Goal: Transaction & Acquisition: Book appointment/travel/reservation

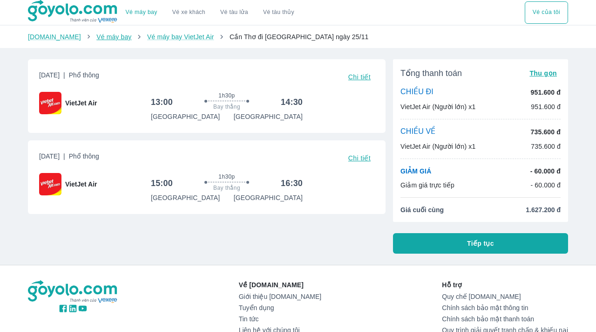
click at [96, 37] on link "Vé máy bay" at bounding box center [113, 36] width 35 height 7
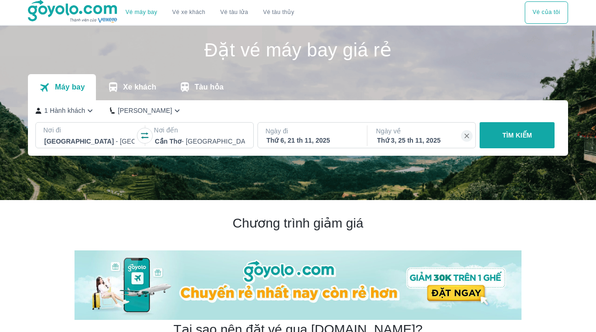
click at [174, 141] on div at bounding box center [200, 141] width 90 height 11
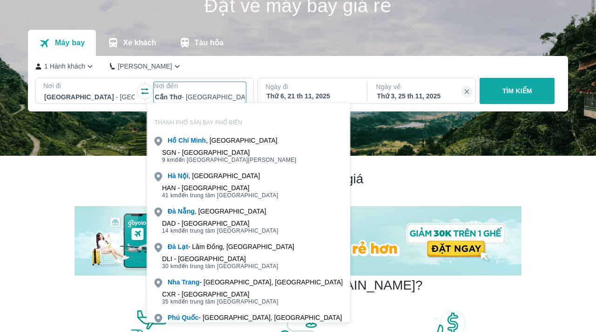
scroll to position [54, 0]
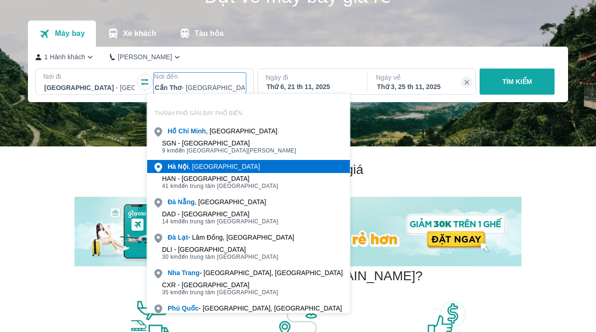
click at [198, 170] on div "Hà Nội , Việt nam" at bounding box center [214, 166] width 92 height 9
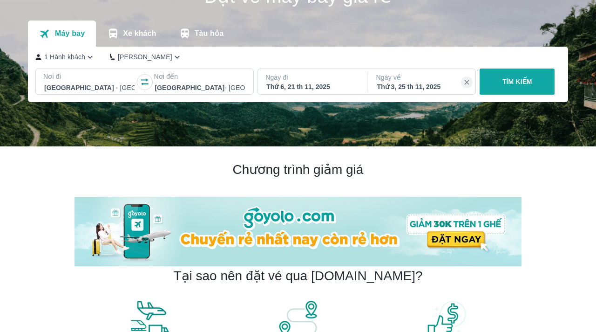
click at [305, 83] on div "Thứ 6, 21 th 11, 2025" at bounding box center [311, 86] width 90 height 9
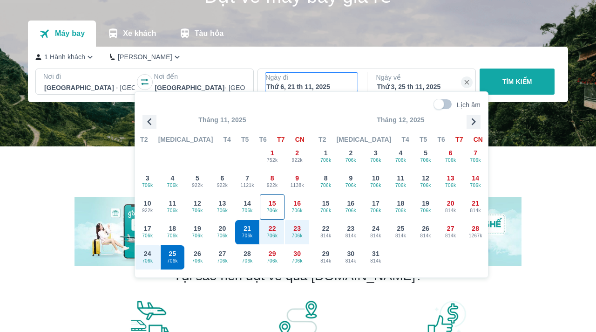
click at [276, 208] on span "706k" at bounding box center [272, 210] width 24 height 7
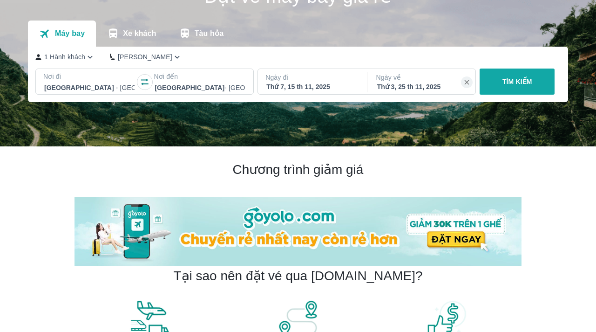
click at [403, 85] on div "Thứ 3, 25 th 11, 2025" at bounding box center [422, 86] width 90 height 9
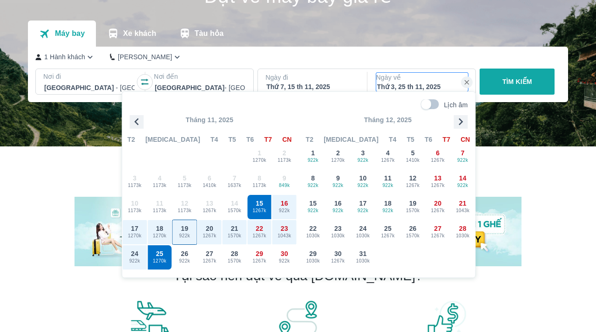
click at [181, 234] on span "922k" at bounding box center [185, 235] width 24 height 7
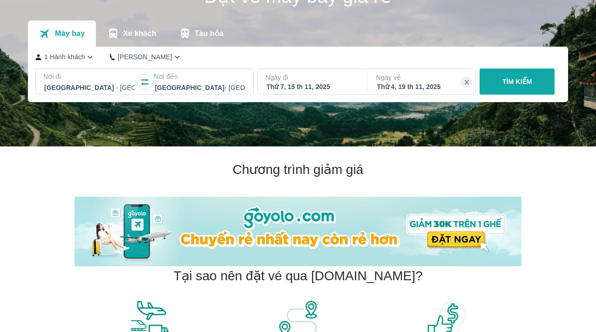
click at [521, 89] on button "TÌM KIẾM" at bounding box center [517, 81] width 75 height 26
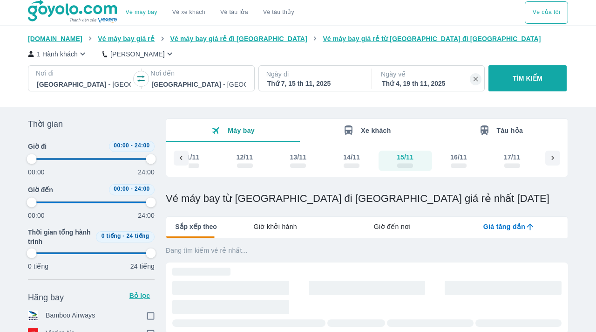
type input "97.9166666666667"
checkbox input "true"
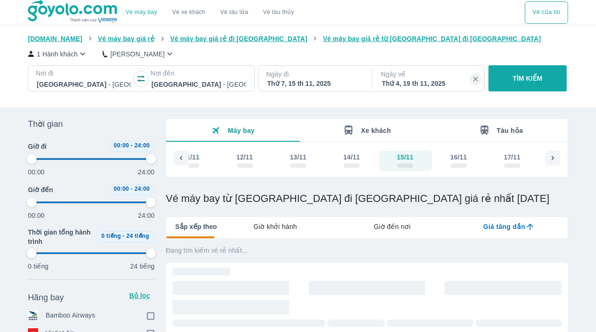
checkbox input "true"
type input "97.9166666666667"
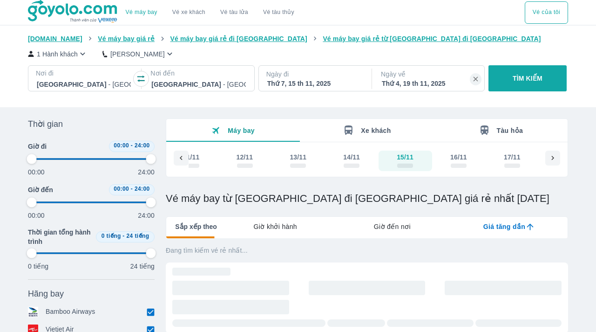
type input "97.9166666666667"
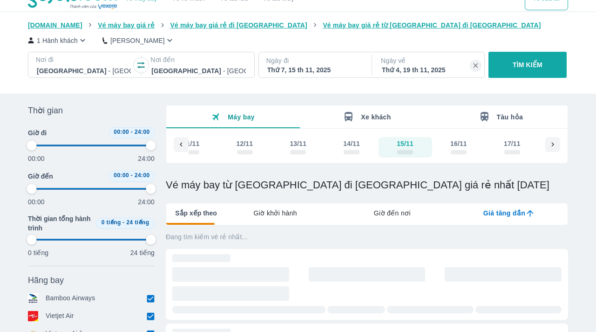
type input "97.9166666666667"
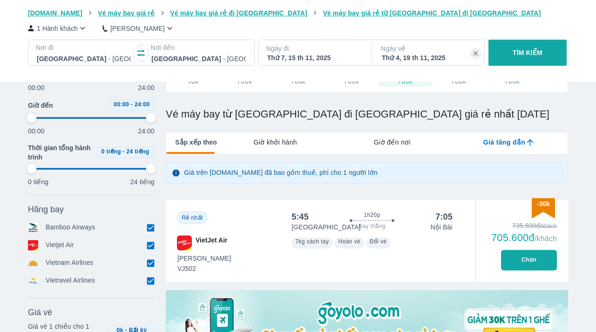
scroll to position [87, 0]
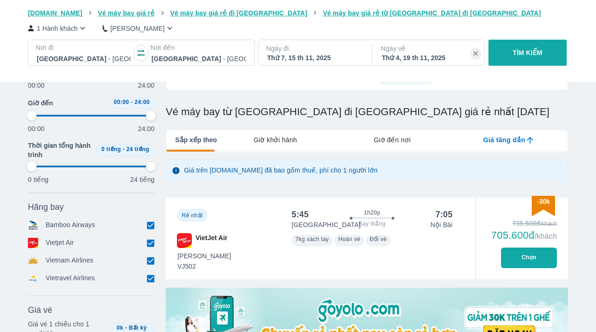
type input "97.9166666666667"
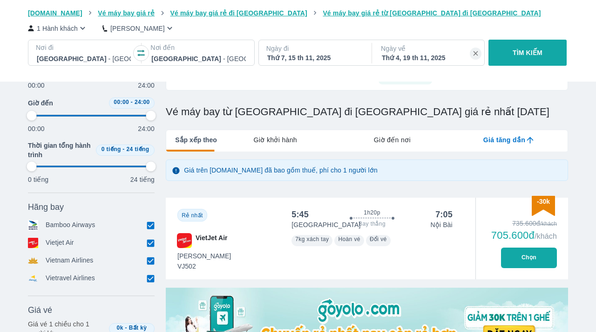
type input "97.9166666666667"
click at [530, 259] on button "Chọn" at bounding box center [529, 257] width 56 height 20
type input "97.9166666666667"
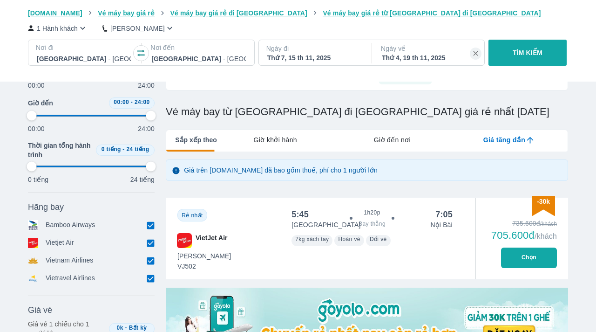
type input "97.9166666666667"
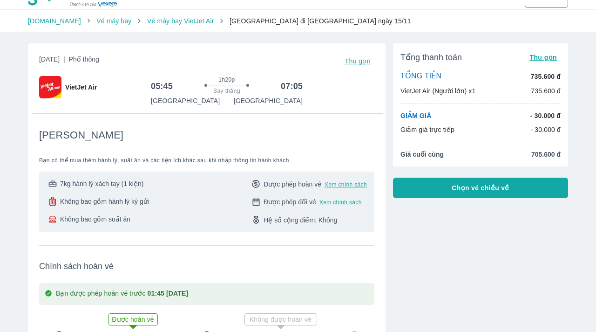
scroll to position [18, 0]
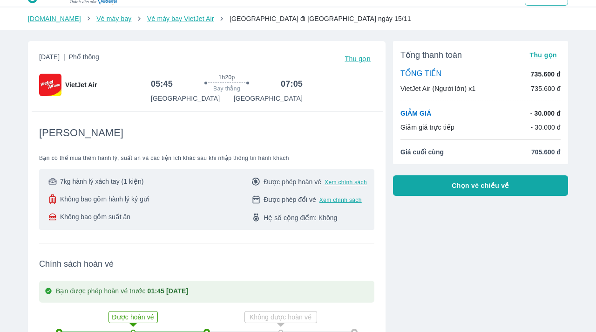
click at [469, 191] on button "Chọn vé chiều về" at bounding box center [480, 185] width 175 height 20
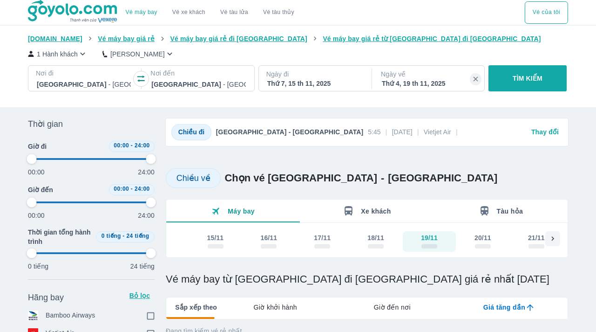
type input "97.9166666666667"
checkbox input "true"
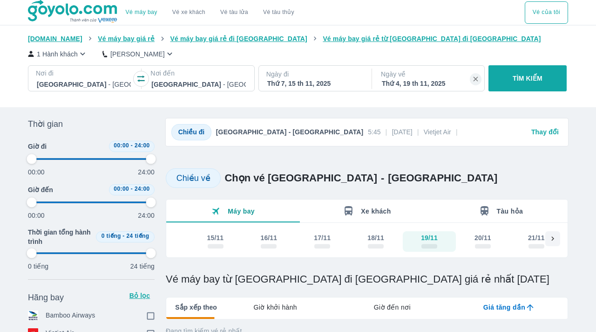
checkbox input "true"
type input "97.9166666666667"
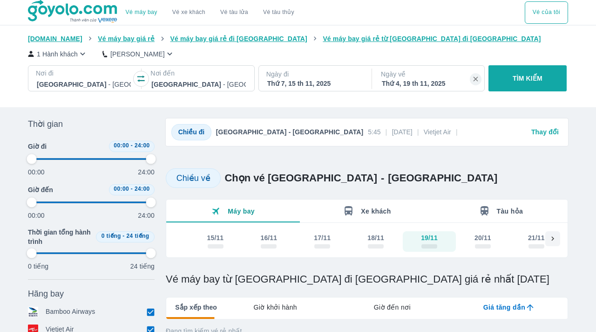
type input "97.9166666666667"
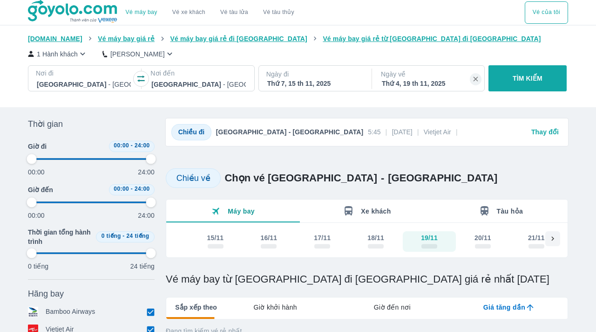
type input "97.9166666666667"
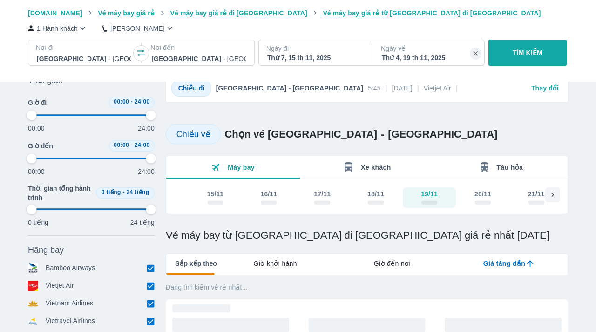
type input "97.9166666666667"
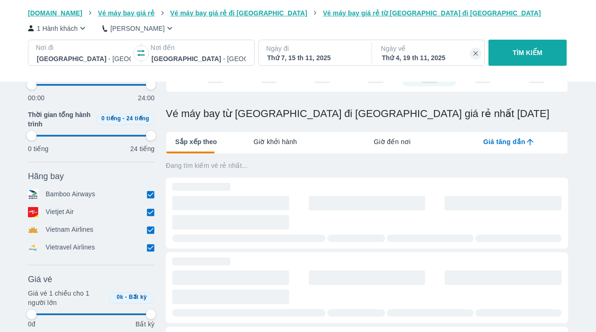
scroll to position [166, 0]
type input "97.9166666666667"
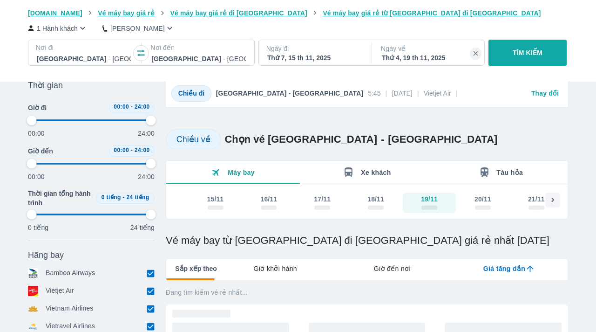
type input "97.9166666666667"
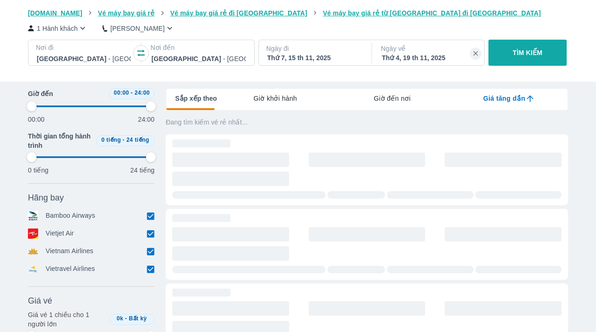
type input "97.9166666666667"
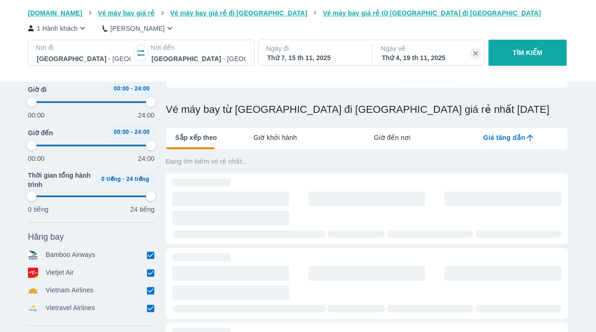
type input "97.9166666666667"
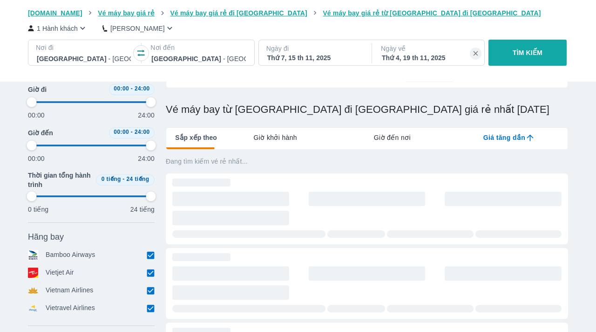
type input "97.9166666666667"
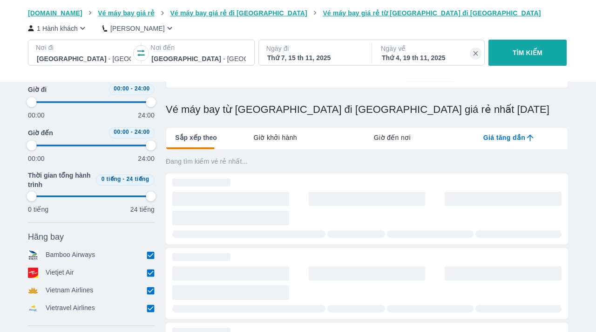
type input "97.9166666666667"
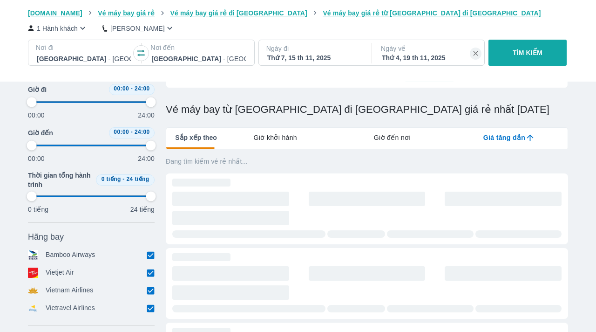
type input "97.9166666666667"
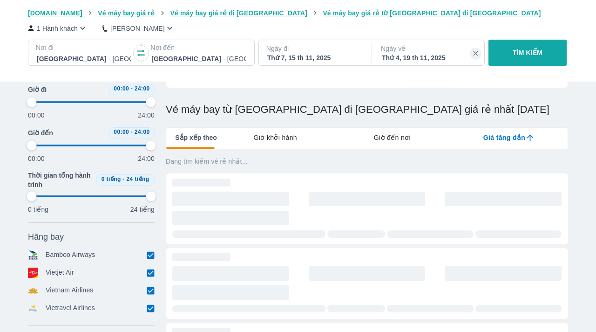
type input "97.9166666666667"
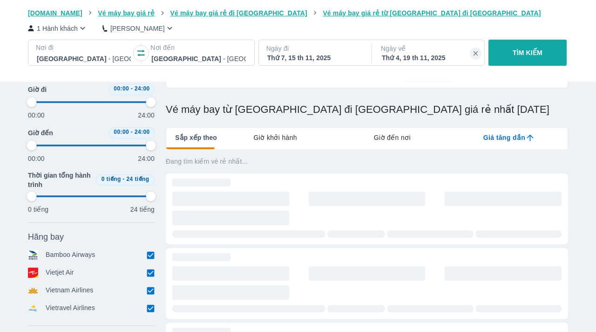
type input "97.9166666666667"
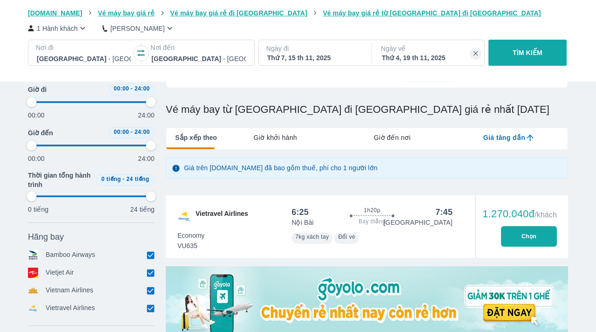
type input "97.9166666666667"
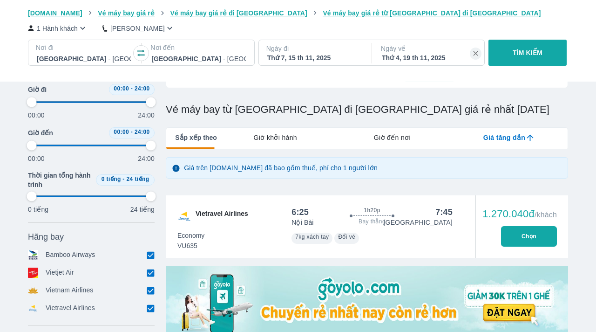
type input "97.9166666666667"
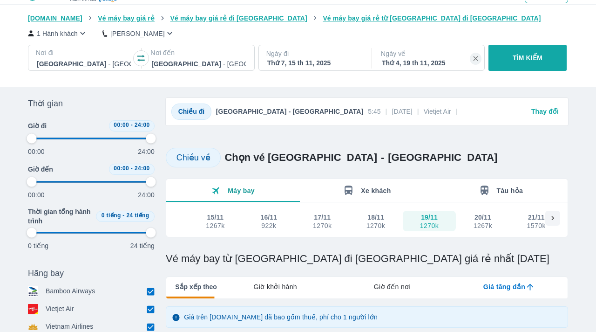
type input "97.9166666666667"
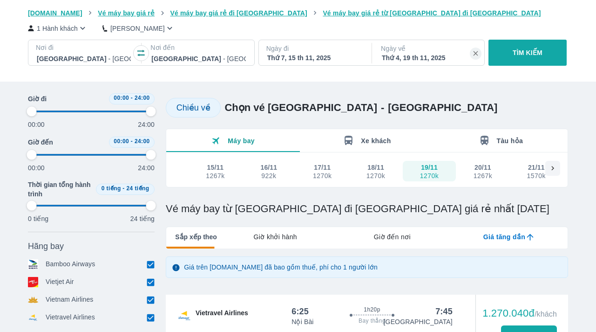
type input "97.9166666666667"
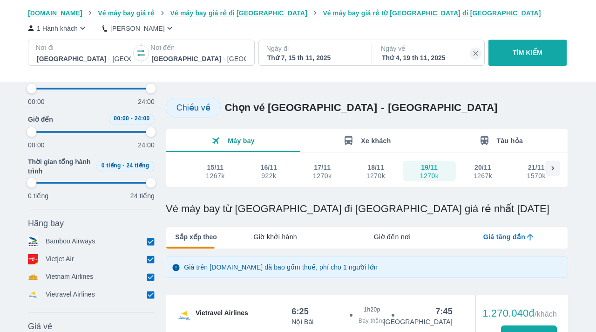
type input "97.9166666666667"
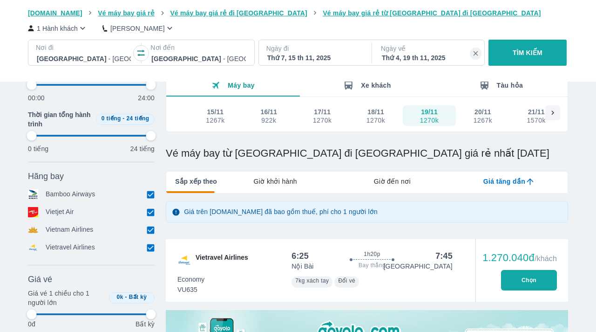
scroll to position [130, 0]
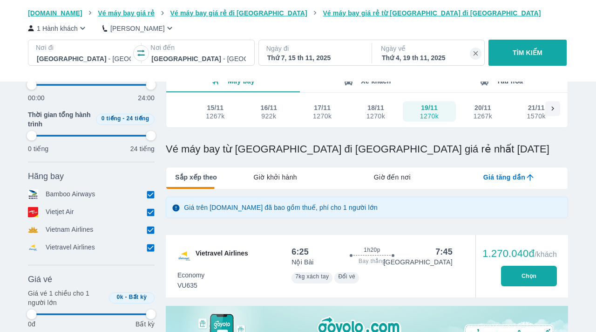
type input "97.9166666666667"
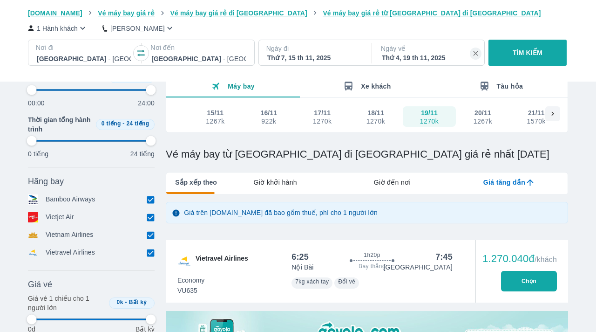
type input "97.9166666666667"
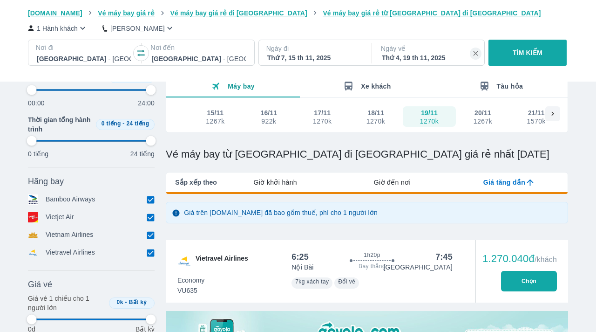
type input "97.9166666666667"
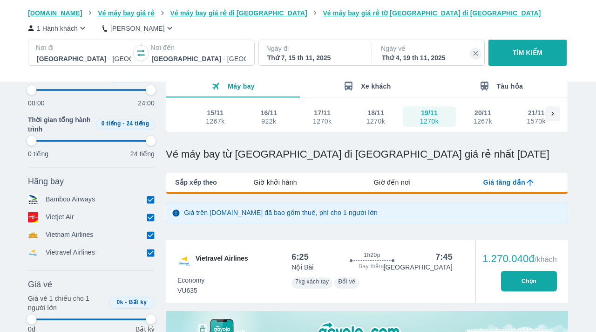
type input "97.9166666666667"
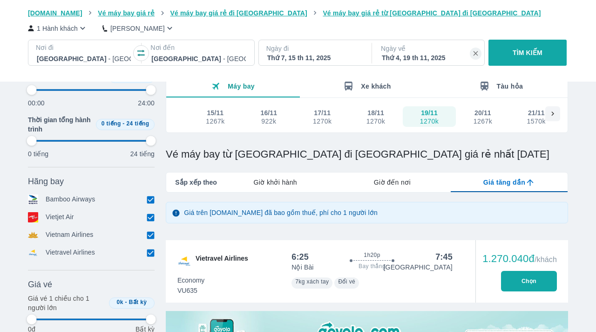
click at [550, 113] on icon at bounding box center [553, 113] width 8 height 8
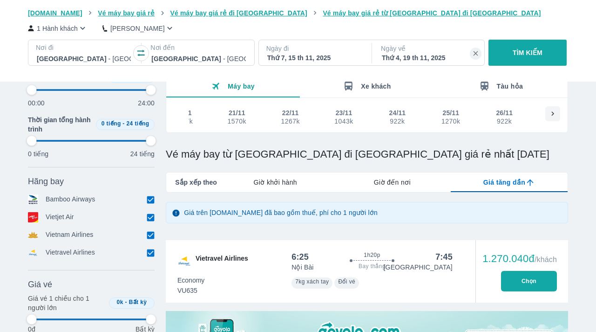
scroll to position [0, 321]
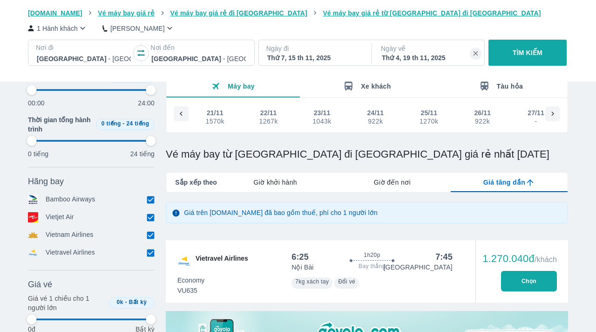
click at [177, 116] on icon at bounding box center [181, 113] width 8 height 8
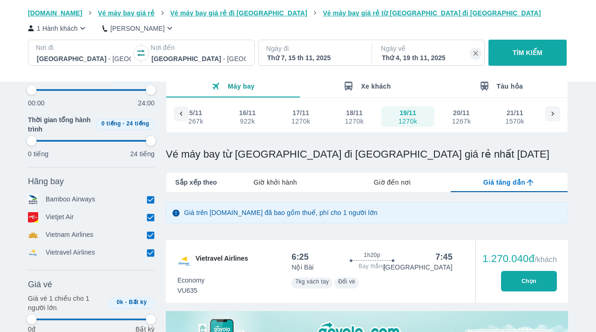
scroll to position [0, 0]
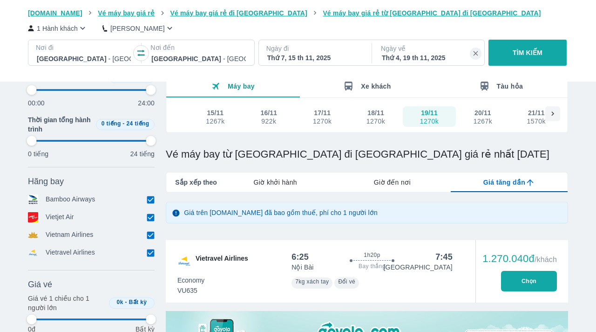
click at [523, 279] on button "Chọn" at bounding box center [529, 281] width 56 height 20
type input "97.9166666666667"
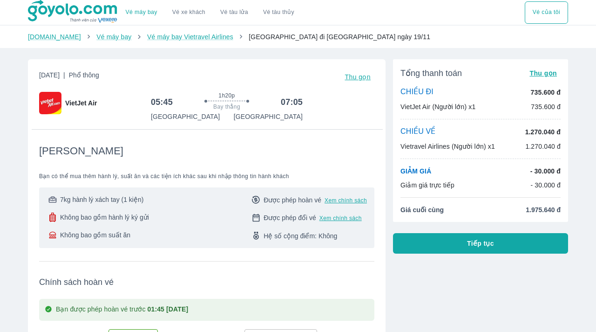
click at [204, 11] on link "Vé xe khách" at bounding box center [188, 12] width 33 height 7
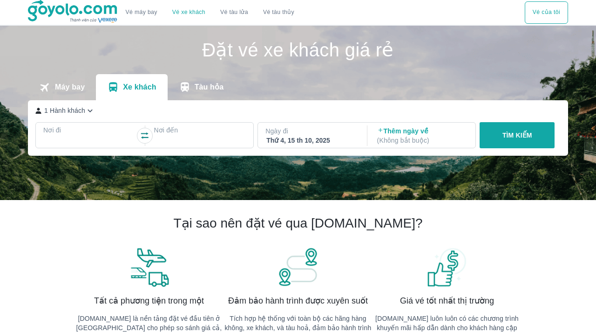
click at [154, 13] on link "Vé máy bay" at bounding box center [142, 12] width 32 height 7
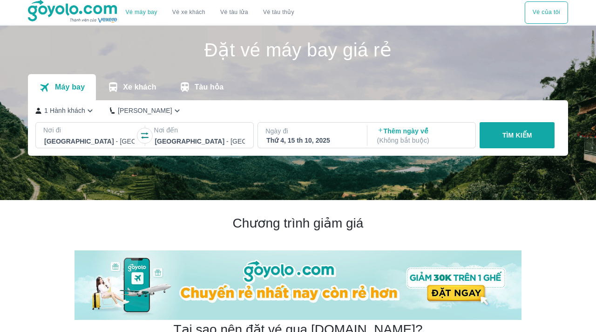
click at [196, 139] on div at bounding box center [200, 141] width 90 height 11
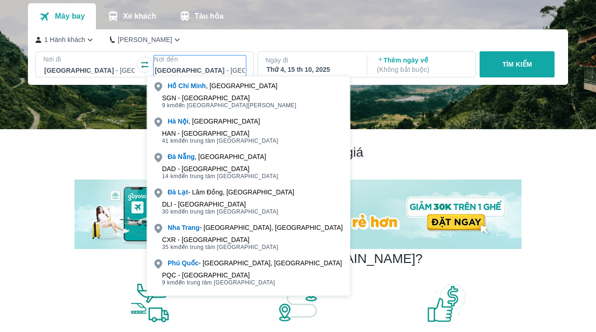
scroll to position [73, 0]
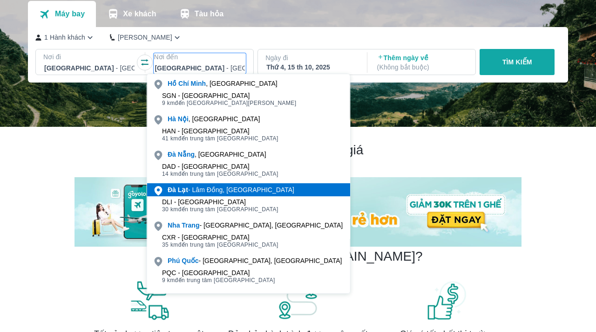
click at [210, 186] on div "Đà Lạt - Lâm Đồng, Việt nam" at bounding box center [231, 189] width 127 height 9
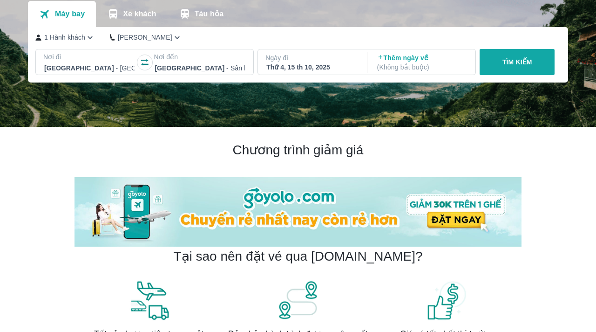
click at [313, 65] on div "Thứ 4, 15 th 10, 2025" at bounding box center [311, 66] width 90 height 9
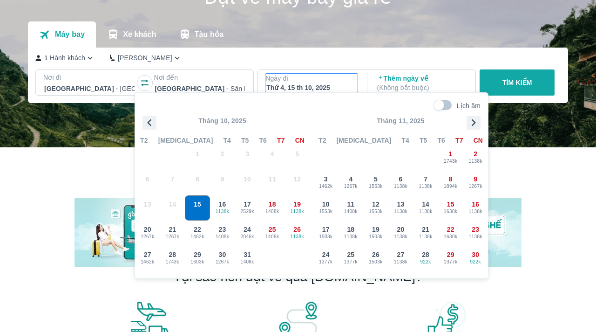
scroll to position [52, 0]
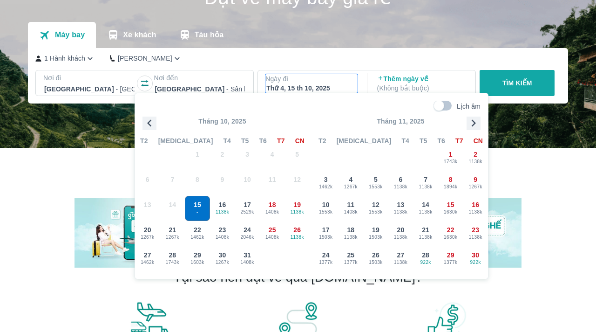
click at [476, 119] on icon "button" at bounding box center [474, 123] width 14 height 14
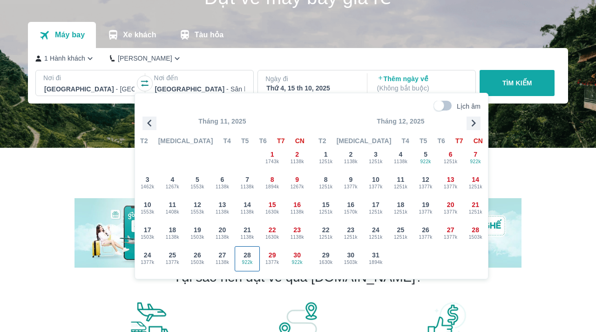
click at [247, 252] on span "28" at bounding box center [247, 254] width 7 height 9
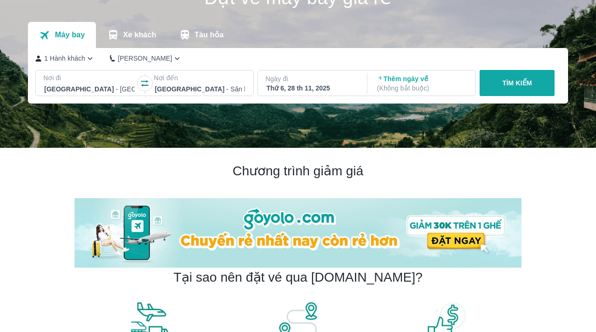
click at [407, 82] on p "Thêm ngày về ( Không bắt buộc )" at bounding box center [422, 83] width 90 height 19
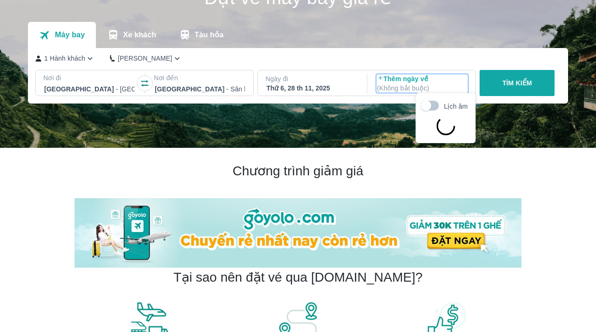
scroll to position [54, 0]
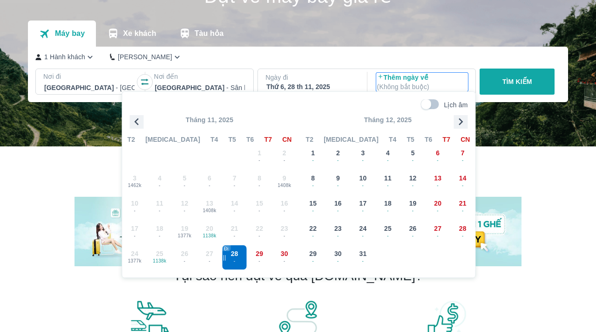
click at [429, 102] on input "Lịch âm" at bounding box center [426, 104] width 32 height 10
checkbox input "true"
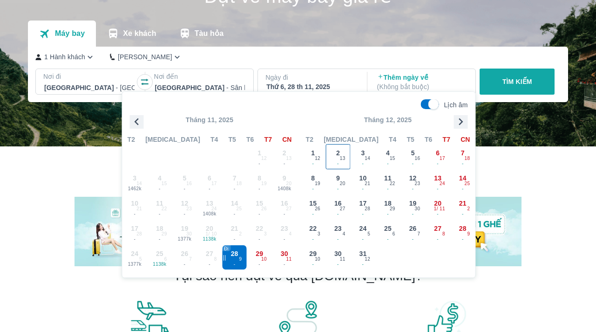
click at [346, 153] on div "2 - 13" at bounding box center [338, 156] width 24 height 24
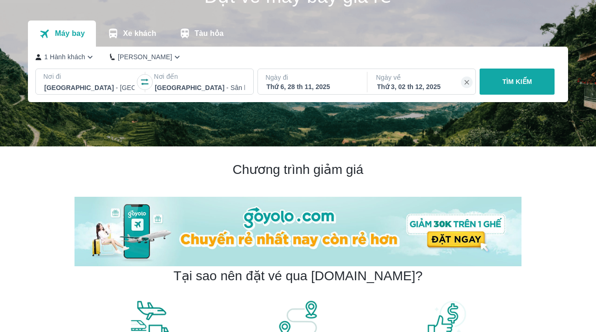
click at [497, 82] on button "TÌM KIẾM" at bounding box center [517, 81] width 75 height 26
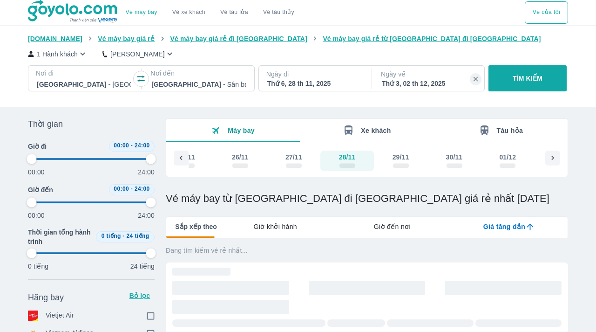
type input "97.9166666666667"
checkbox input "true"
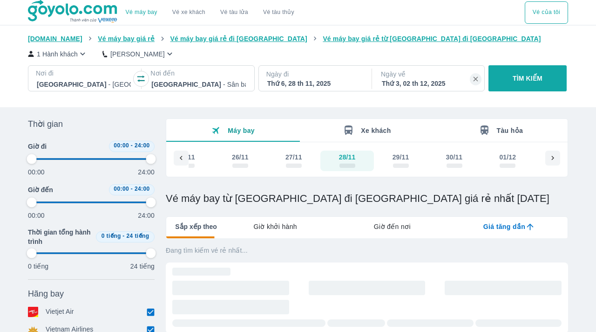
type input "97.9166666666667"
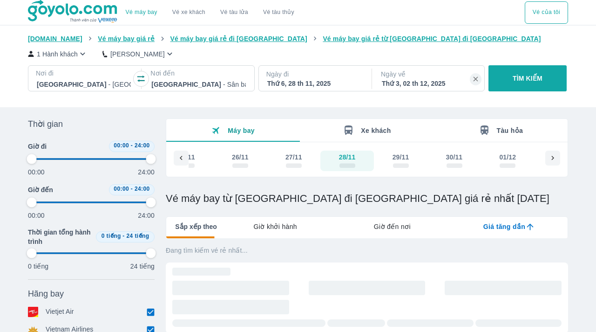
type input "97.9166666666667"
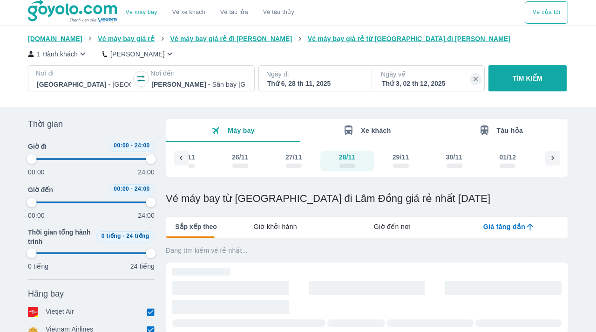
type input "97.9166666666667"
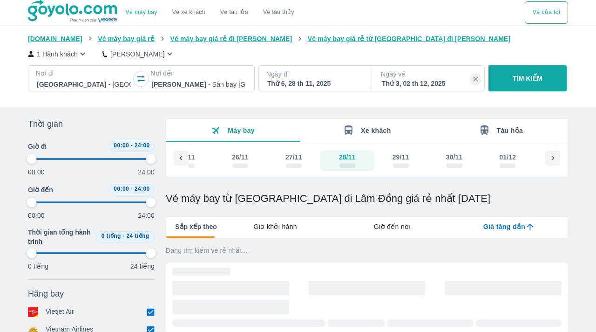
type input "97.9166666666667"
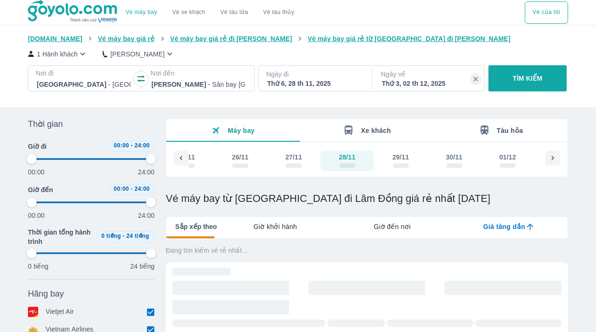
type input "97.9166666666667"
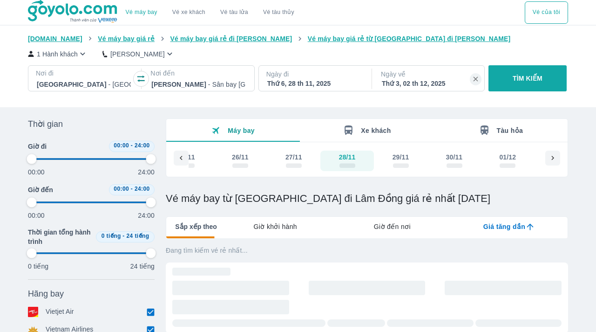
type input "97.9166666666667"
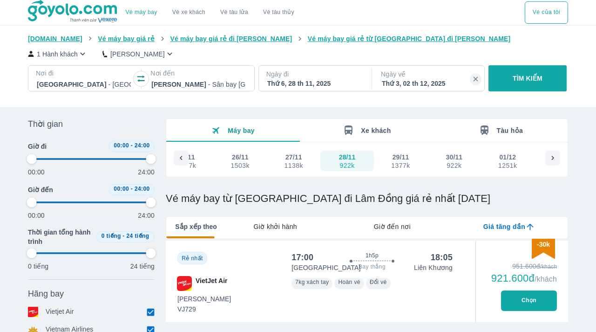
type input "97.9166666666667"
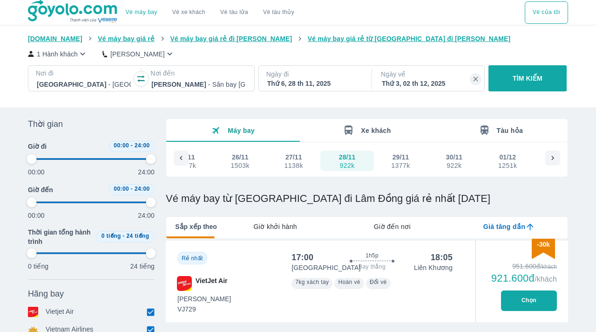
type input "97.9166666666667"
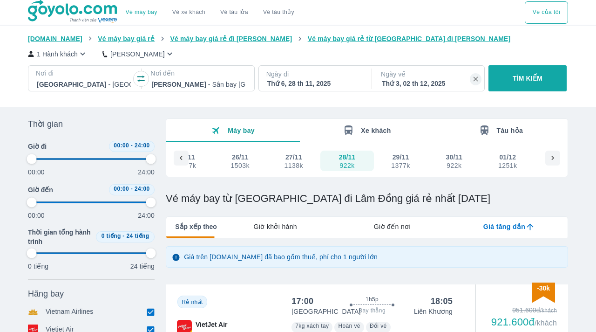
type input "97.9166666666667"
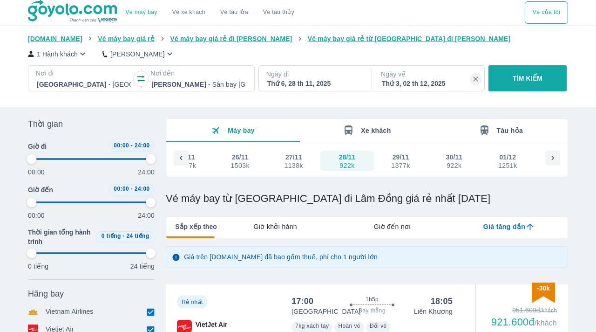
type input "97.9166666666667"
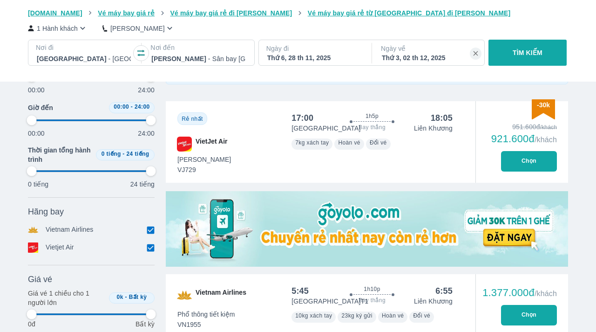
scroll to position [186, 0]
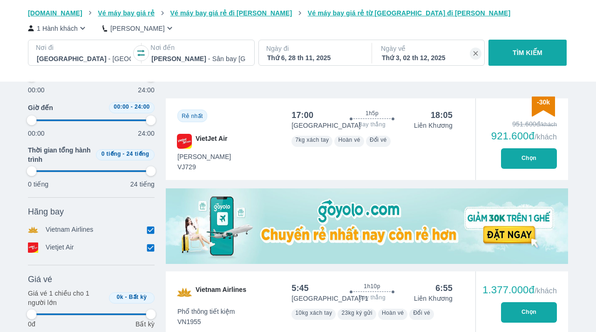
click at [527, 162] on button "Chọn" at bounding box center [529, 158] width 56 height 20
type input "97.9166666666667"
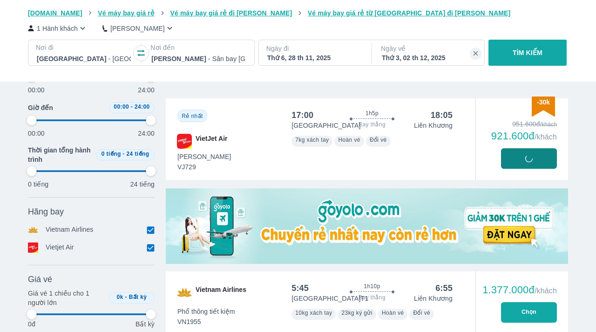
type input "97.9166666666667"
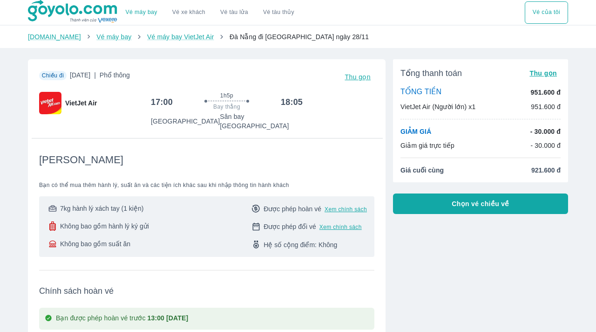
click at [413, 204] on button "Chọn vé chiều về" at bounding box center [480, 203] width 175 height 20
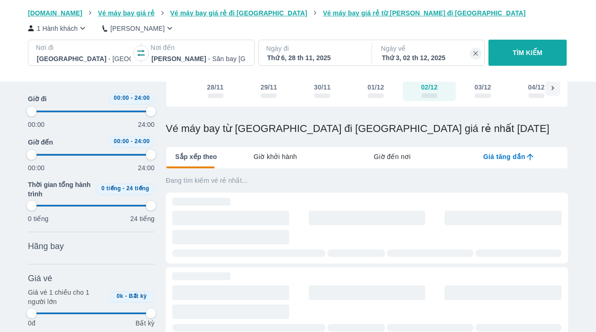
scroll to position [151, 0]
type input "97.9166666666667"
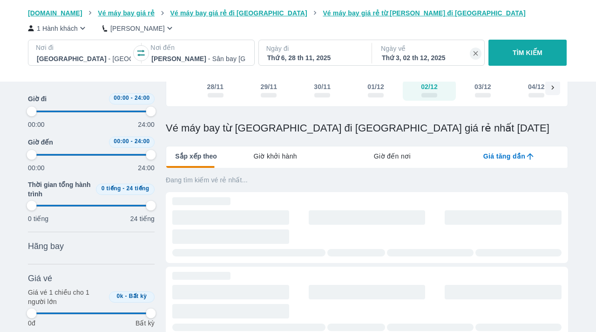
type input "97.9166666666667"
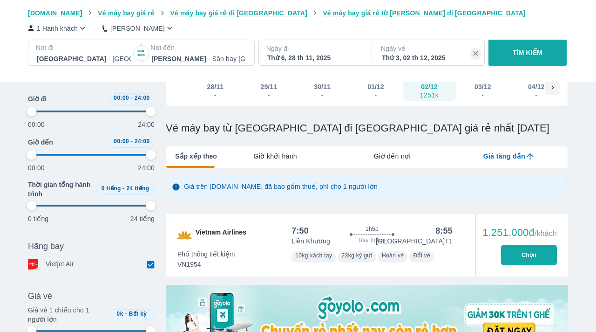
scroll to position [175, 0]
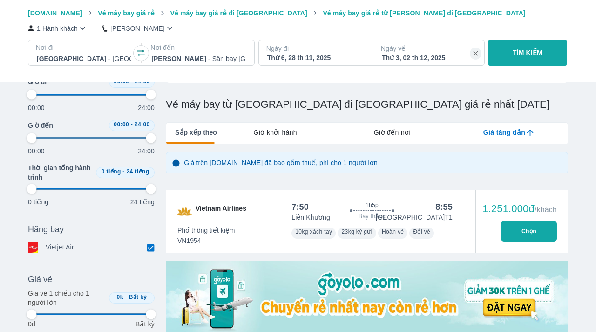
click at [526, 230] on button "Chọn" at bounding box center [529, 231] width 56 height 20
type input "97.9166666666667"
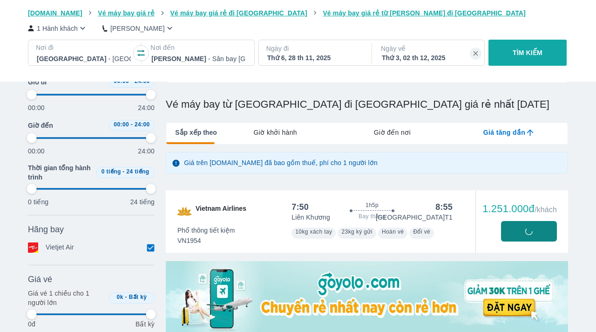
type input "97.9166666666667"
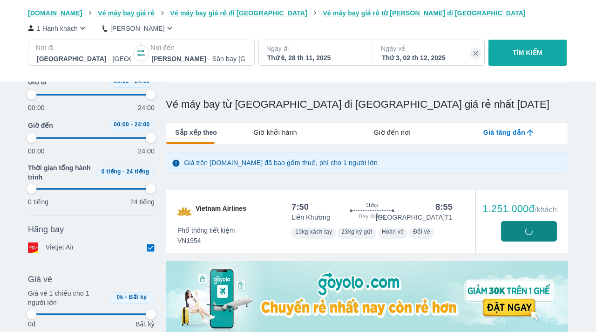
type input "97.9166666666667"
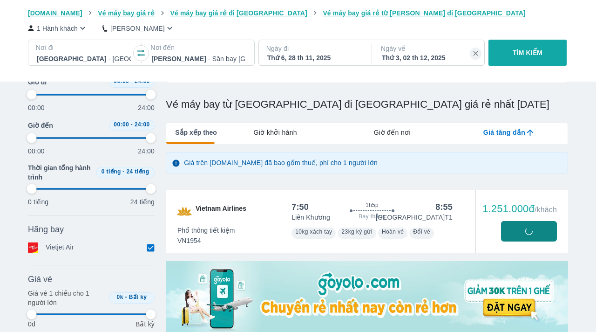
type input "97.9166666666667"
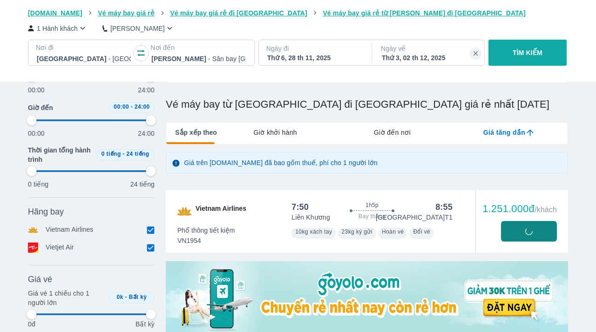
type input "97.9166666666667"
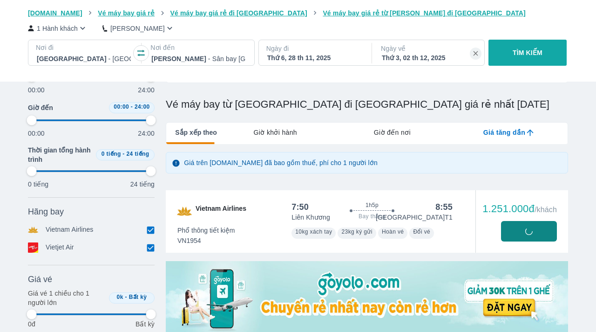
type input "97.9166666666667"
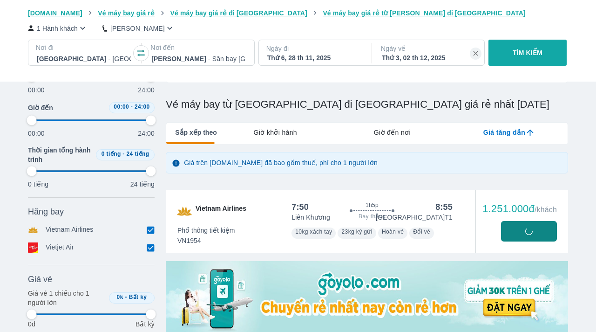
type input "97.9166666666667"
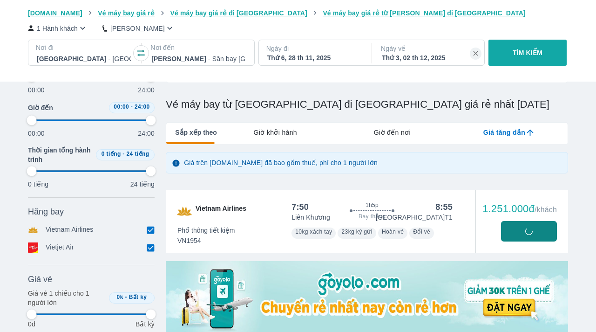
type input "97.9166666666667"
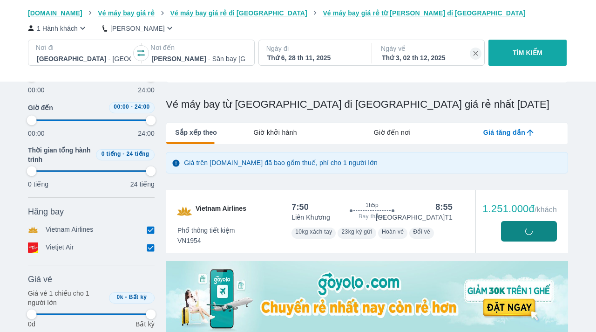
type input "97.9166666666667"
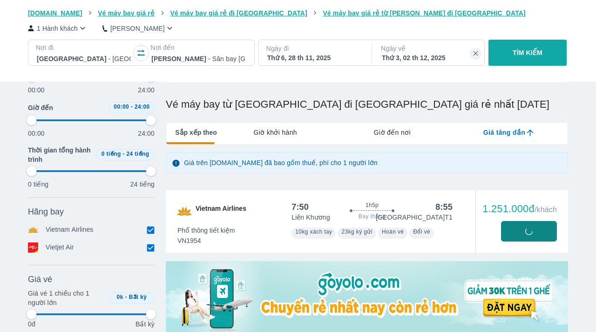
type input "97.9166666666667"
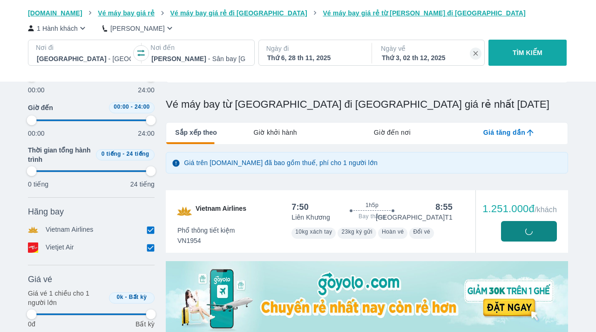
type input "97.9166666666667"
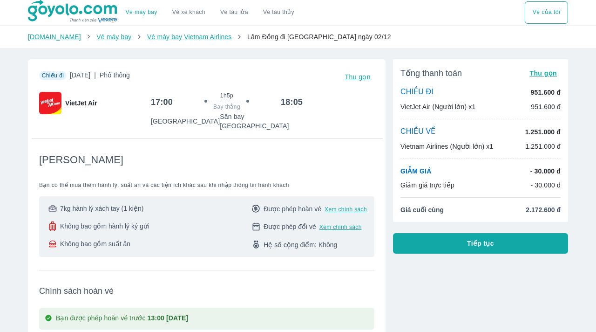
click at [196, 7] on button "Vé xe khách" at bounding box center [189, 12] width 48 height 22
click at [193, 11] on link "Vé xe khách" at bounding box center [188, 12] width 33 height 7
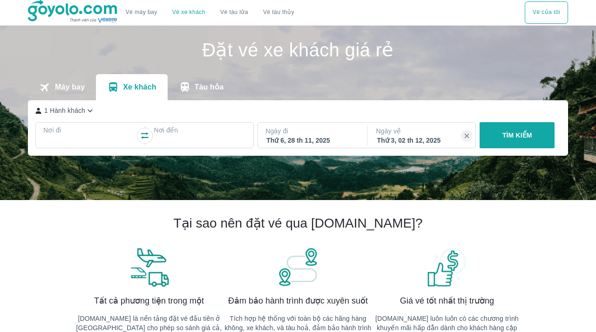
click at [91, 137] on div at bounding box center [89, 141] width 90 height 11
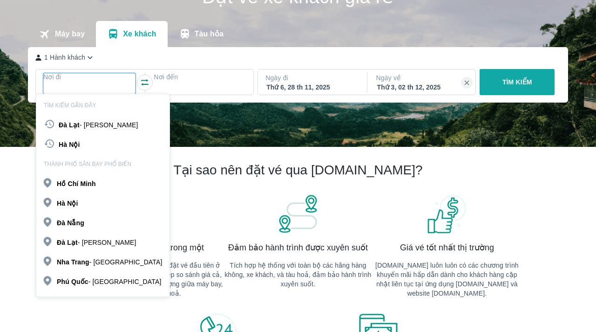
scroll to position [54, 0]
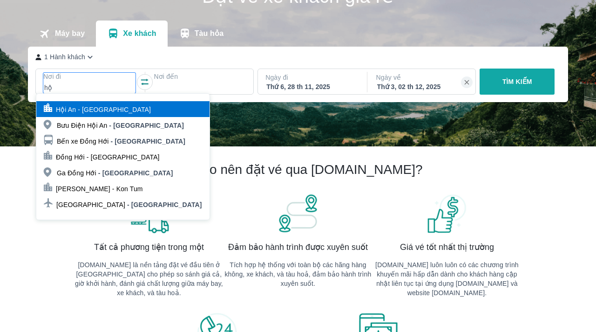
type input "h"
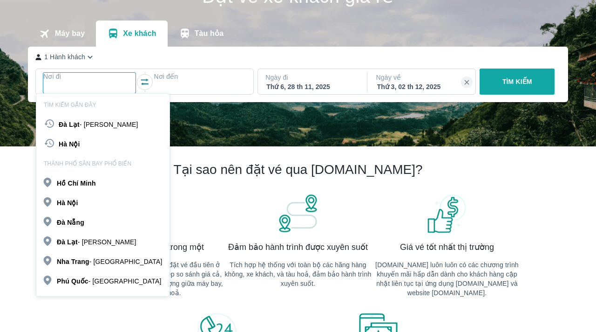
click at [90, 222] on div "Đà Nẵng" at bounding box center [102, 222] width 133 height 16
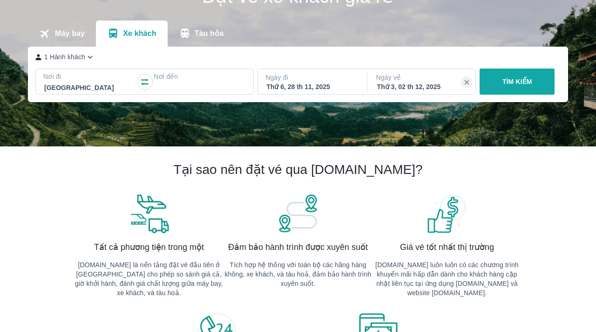
click at [192, 86] on div at bounding box center [200, 87] width 90 height 11
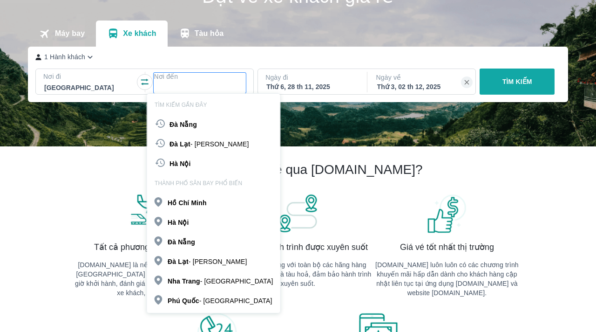
click at [184, 142] on b "Lạt" at bounding box center [185, 143] width 11 height 7
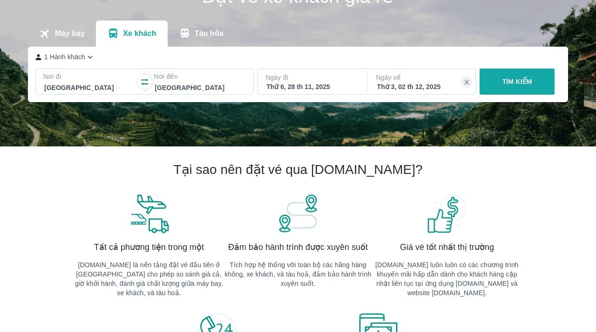
click at [327, 81] on p "Ngày đi" at bounding box center [312, 77] width 92 height 9
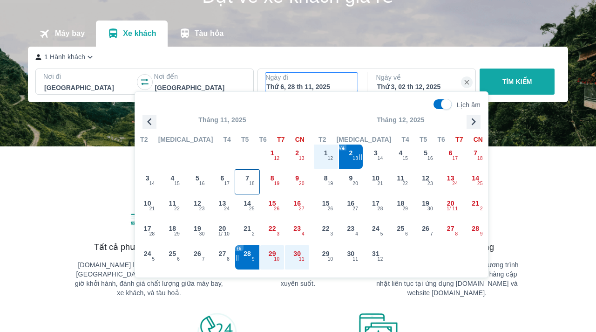
click at [252, 178] on div "7 18" at bounding box center [247, 182] width 24 height 24
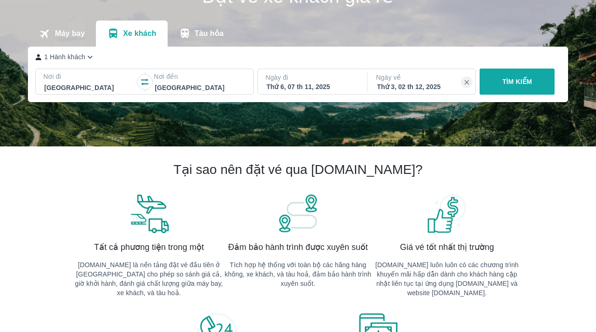
click at [437, 85] on div "Thứ 3, 02 th 12, 2025" at bounding box center [422, 86] width 90 height 9
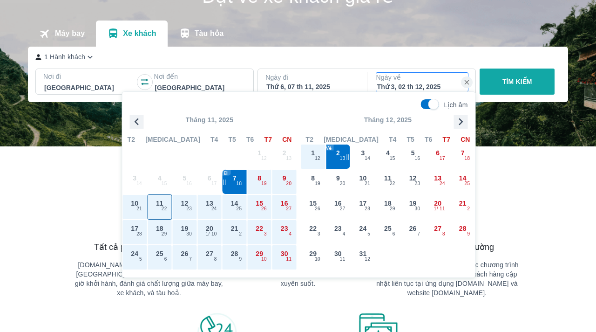
click at [159, 211] on div "11 22" at bounding box center [160, 207] width 24 height 24
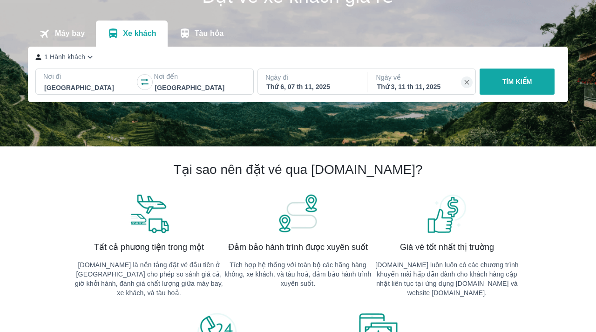
click at [496, 75] on button "TÌM KIẾM" at bounding box center [517, 81] width 75 height 26
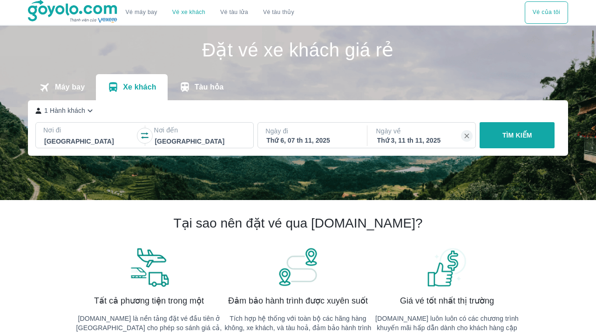
scroll to position [54, 0]
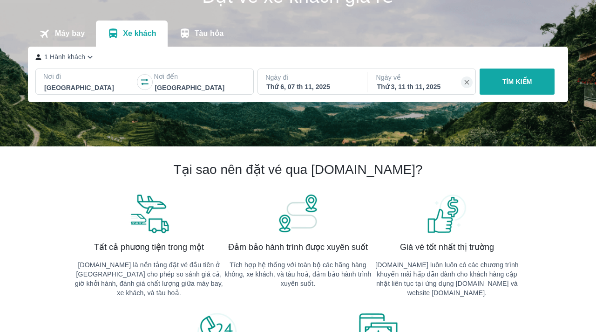
click at [509, 67] on div "1 Hành khách Nơi đi [GEOGRAPHIC_DATA] Nơi đến [GEOGRAPHIC_DATA] Ngày đi Thứ 6, …" at bounding box center [298, 74] width 540 height 55
click at [508, 70] on button "TÌM KIẾM" at bounding box center [517, 81] width 75 height 26
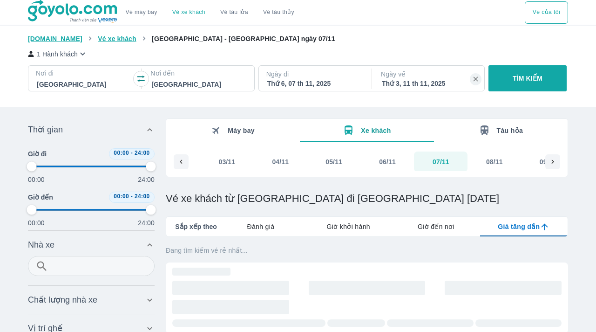
type input "97.9166666666667"
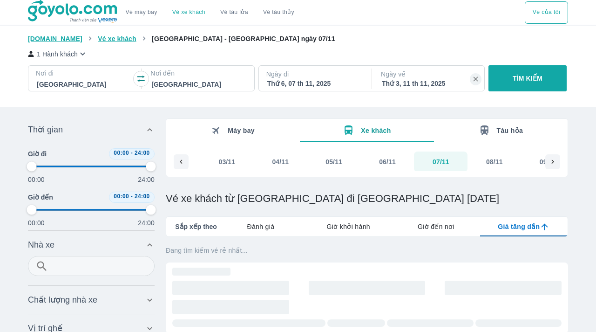
type input "97.9166666666667"
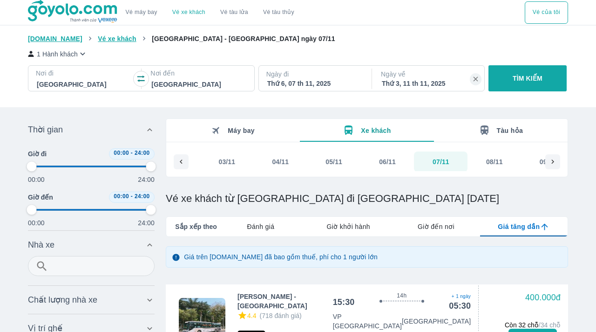
type input "97.9166666666667"
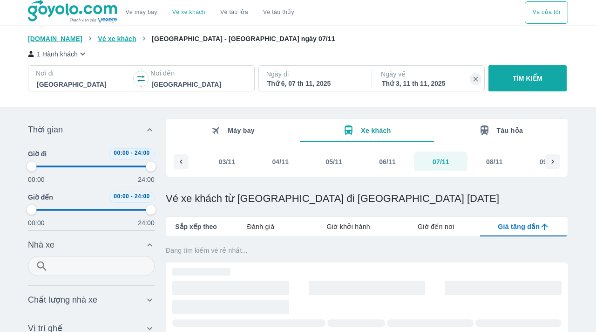
type input "97.9166666666667"
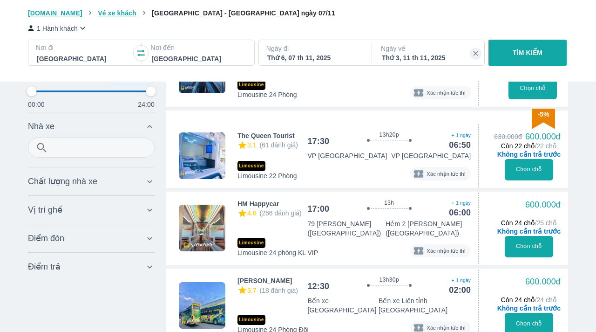
scroll to position [507, 0]
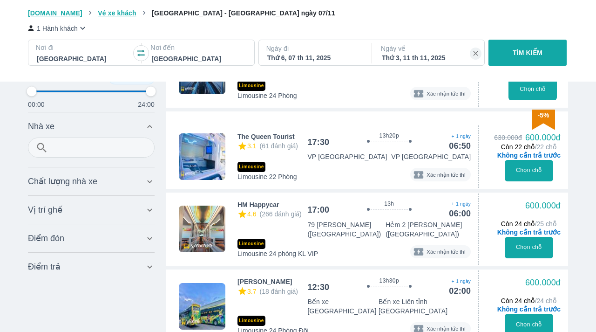
click at [209, 205] on img at bounding box center [202, 228] width 47 height 47
click at [204, 205] on img at bounding box center [202, 228] width 47 height 47
click at [258, 209] on div "4.6 (266 đánh giá)" at bounding box center [270, 214] width 64 height 10
click at [254, 200] on span "HM Happycar" at bounding box center [258, 204] width 41 height 9
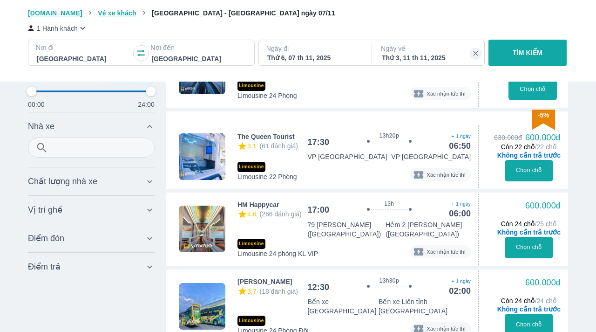
click at [304, 200] on div "HM Happycar 4.6 (266 đánh giá) 17:00 13h Bay thẳng + 1 ngày 06:00 79 [PERSON_NA…" at bounding box center [354, 219] width 233 height 39
click at [265, 200] on span "HM Happycar" at bounding box center [258, 204] width 41 height 9
click at [222, 205] on img at bounding box center [202, 228] width 47 height 47
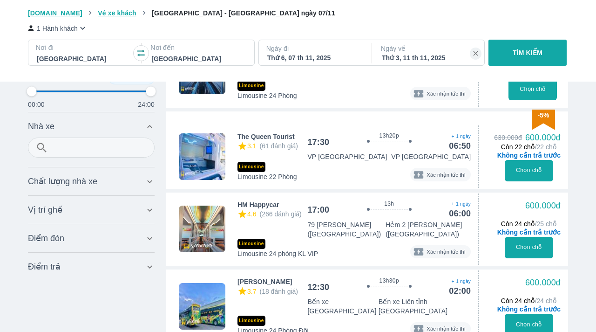
click at [201, 205] on img at bounding box center [202, 228] width 47 height 47
click at [539, 200] on div "600.000đ Còn 24 chỗ / 25 chỗ Không cần trả trước Chọn chỗ" at bounding box center [523, 229] width 75 height 58
click at [521, 237] on button "Chọn chỗ" at bounding box center [529, 247] width 49 height 21
type input "97.9166666666667"
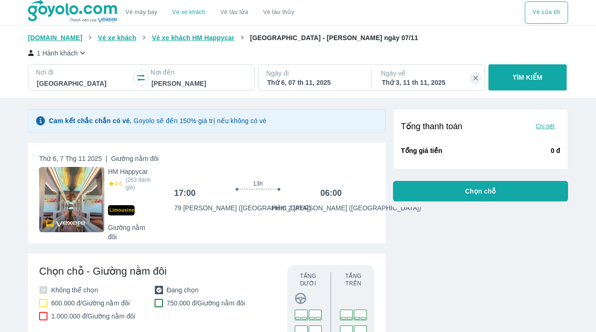
click at [62, 209] on img at bounding box center [71, 199] width 65 height 65
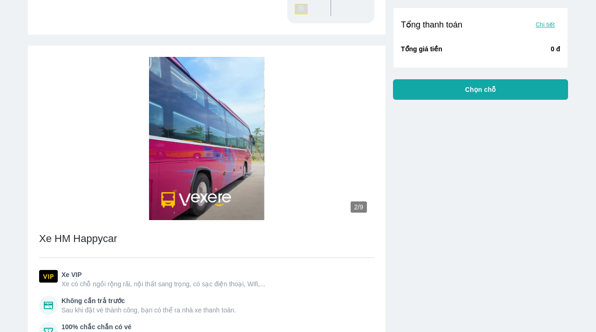
scroll to position [399, 0]
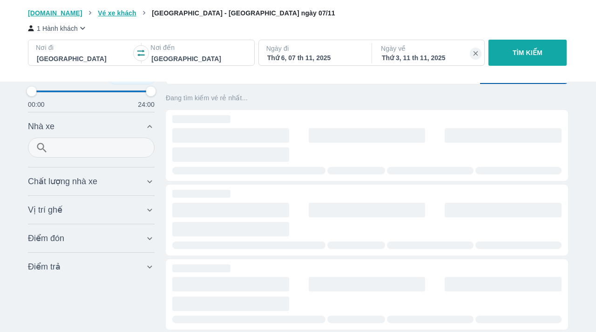
scroll to position [0, 1005]
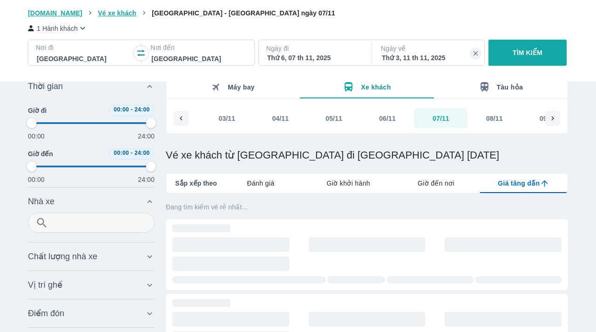
type input "97.9166666666667"
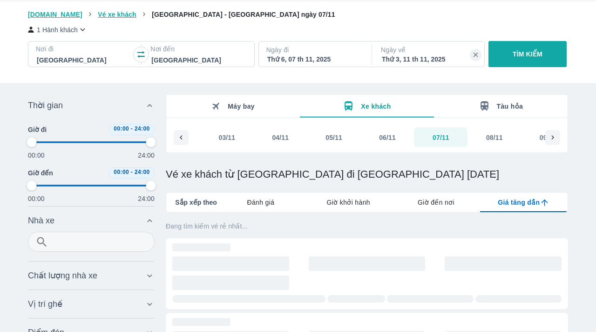
type input "97.9166666666667"
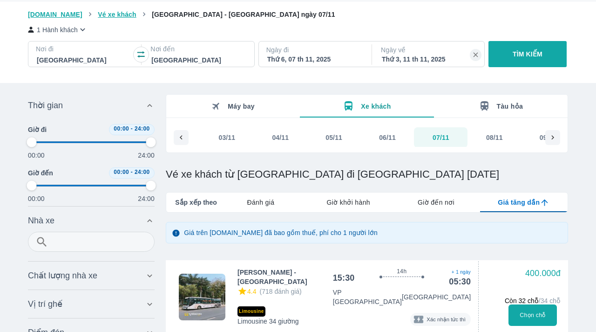
type input "97.9166666666667"
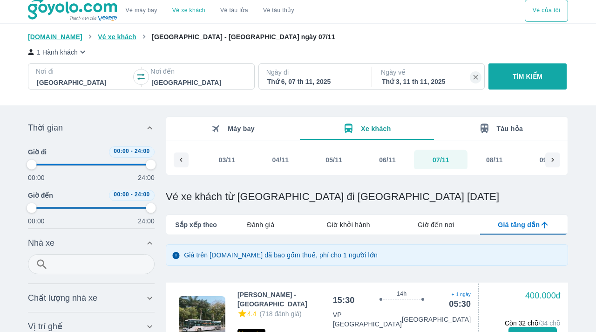
type input "97.9166666666667"
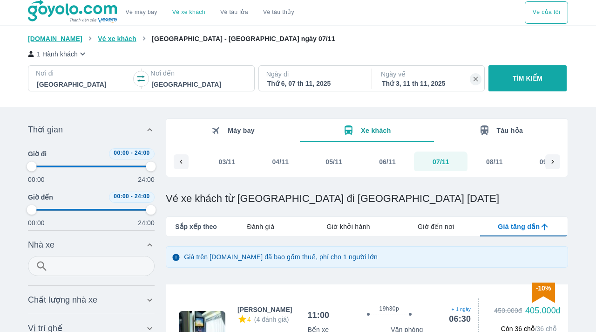
type input "97.9166666666667"
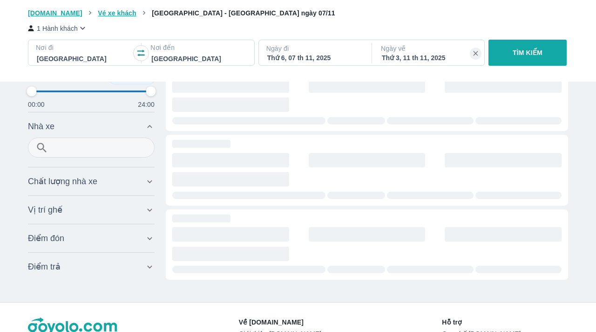
type input "97.9166666666667"
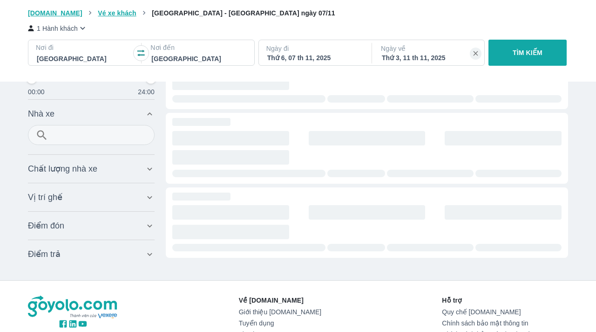
type input "97.9166666666667"
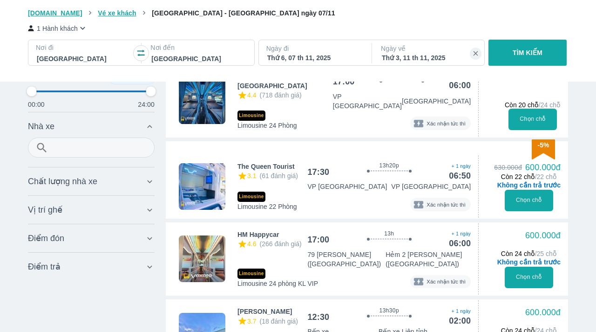
scroll to position [483, 0]
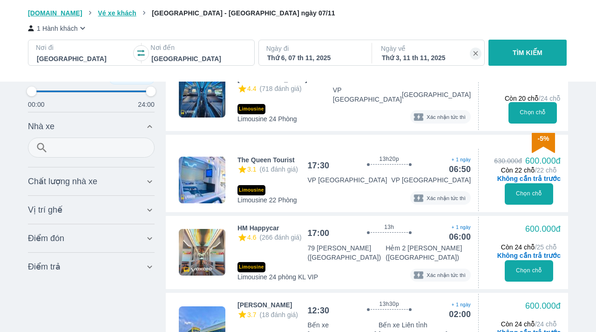
click at [520, 243] on span "Còn 24 chỗ / 25 chỗ" at bounding box center [529, 246] width 56 height 7
click at [528, 260] on button "Chọn chỗ" at bounding box center [529, 270] width 49 height 21
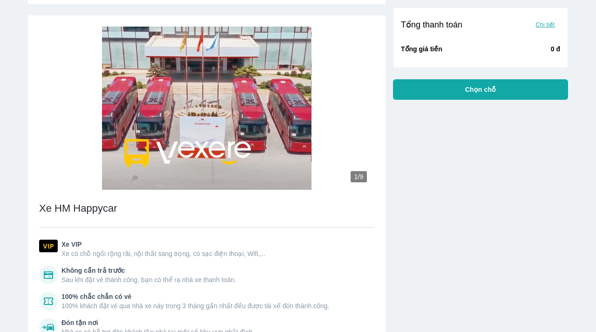
scroll to position [401, 0]
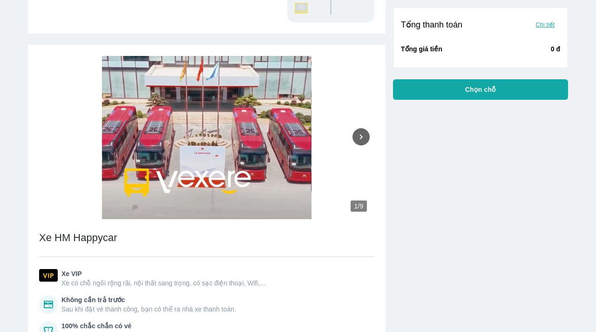
click at [360, 139] on icon "Next" at bounding box center [361, 137] width 10 height 10
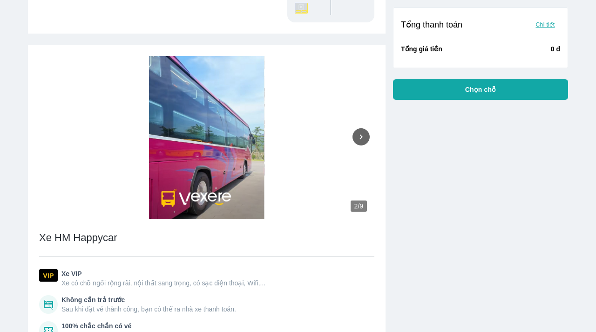
click at [360, 139] on icon "Next" at bounding box center [361, 137] width 10 height 10
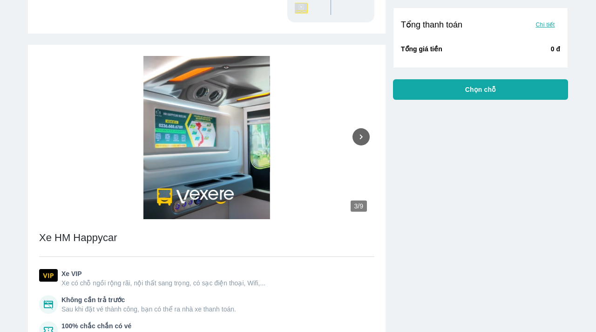
click at [360, 139] on icon "Next" at bounding box center [361, 137] width 10 height 10
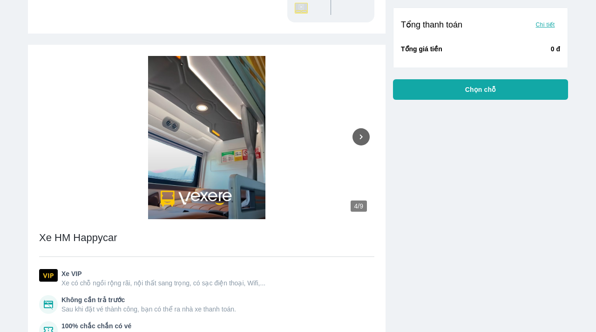
click at [360, 139] on icon "Next" at bounding box center [361, 137] width 10 height 10
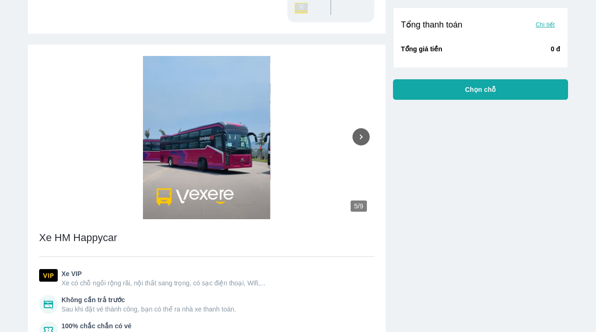
click at [360, 139] on icon "Next" at bounding box center [361, 137] width 10 height 10
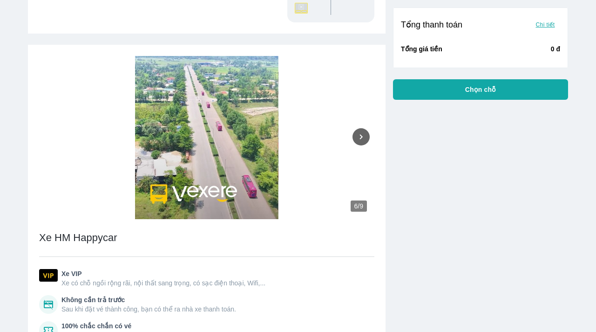
click at [360, 139] on icon "Next" at bounding box center [361, 137] width 10 height 10
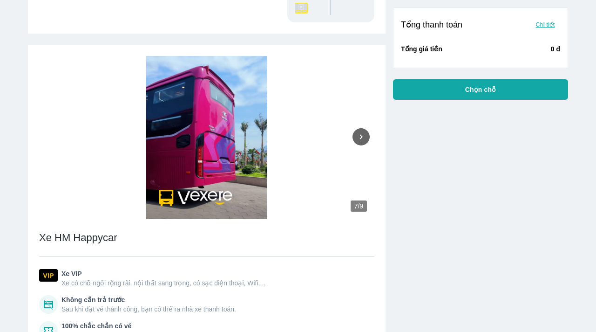
click at [360, 139] on icon "Next" at bounding box center [361, 137] width 10 height 10
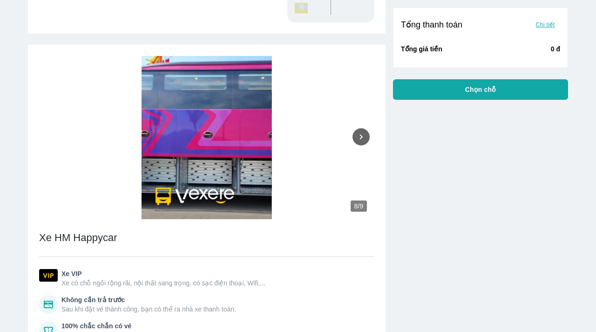
click at [360, 139] on icon "Next" at bounding box center [361, 137] width 10 height 10
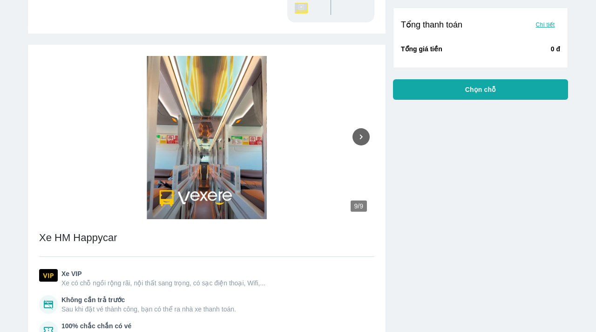
click at [360, 139] on icon "Next" at bounding box center [361, 137] width 10 height 10
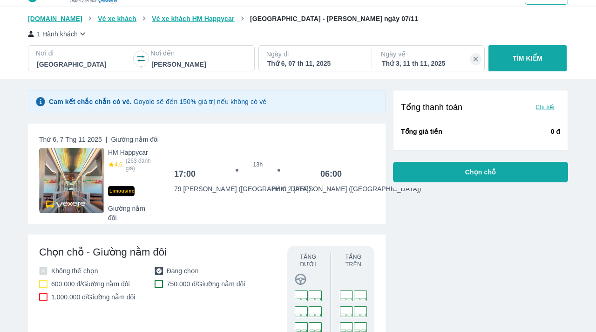
scroll to position [0, 0]
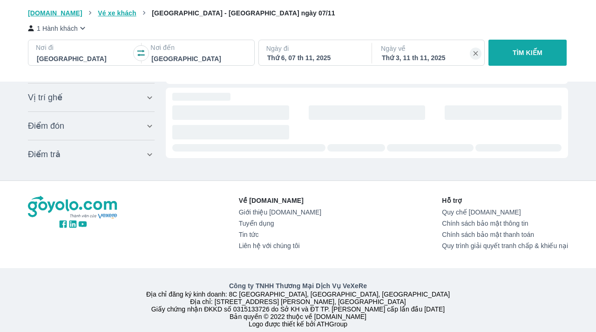
scroll to position [0, 1005]
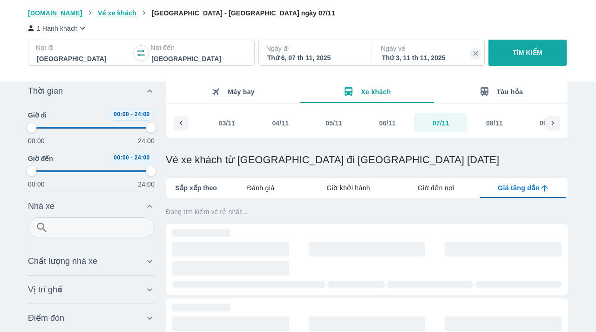
type input "97.9166666666667"
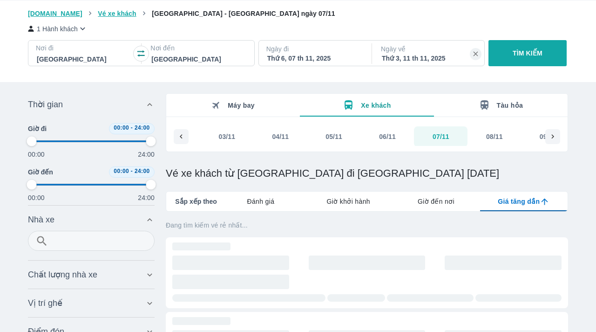
type input "97.9166666666667"
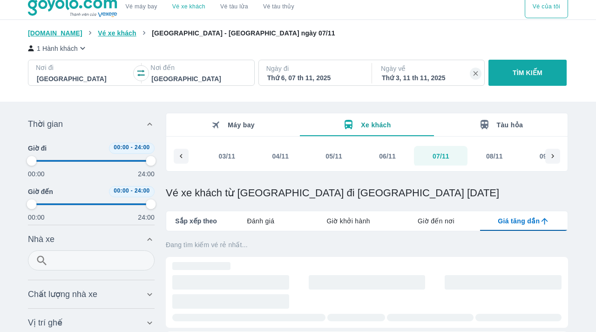
scroll to position [0, 0]
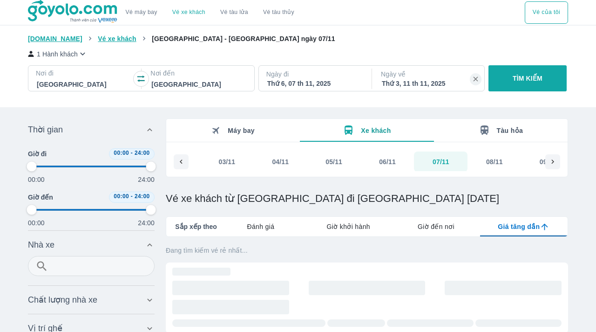
type input "97.9166666666667"
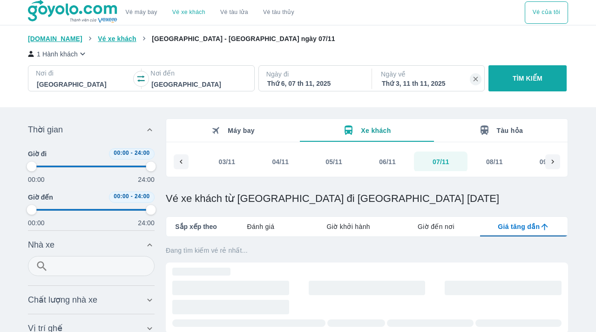
type input "97.9166666666667"
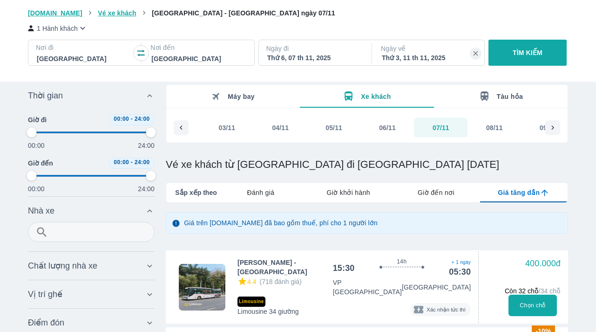
type input "97.9166666666667"
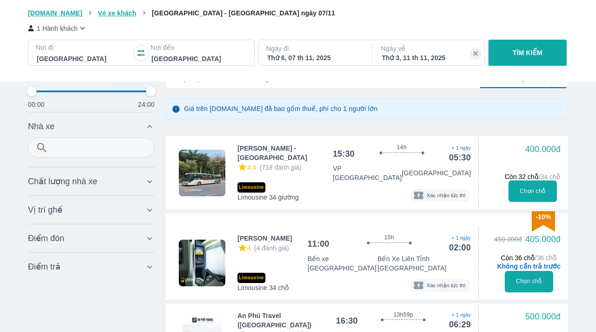
scroll to position [156, 0]
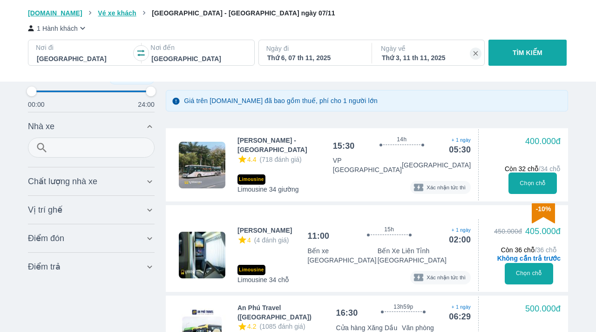
click at [518, 177] on button "Chọn chỗ" at bounding box center [533, 182] width 49 height 21
type input "97.9166666666667"
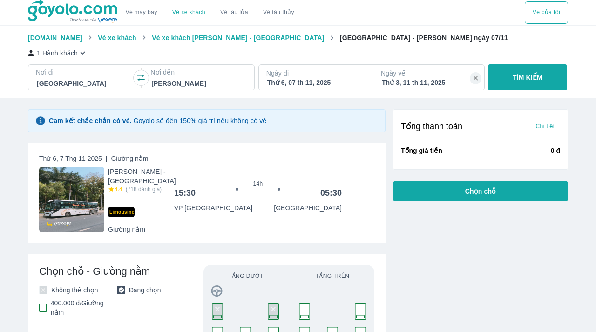
click at [190, 78] on div at bounding box center [198, 83] width 94 height 11
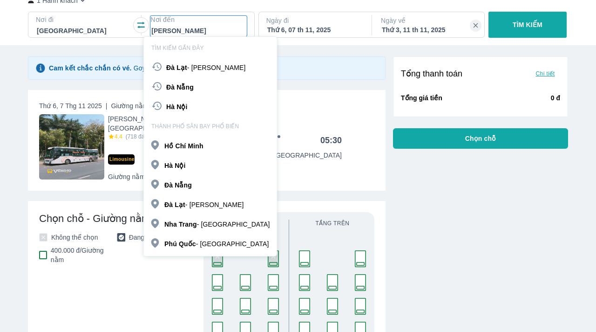
scroll to position [54, 0]
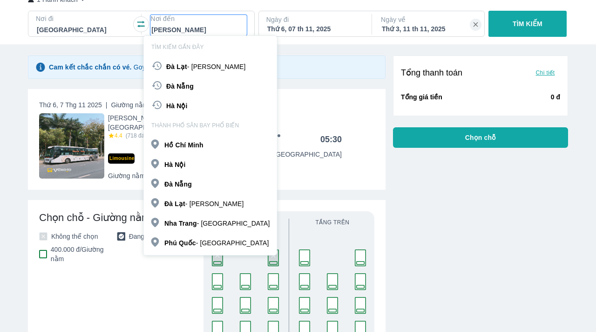
click at [189, 29] on div at bounding box center [198, 29] width 94 height 11
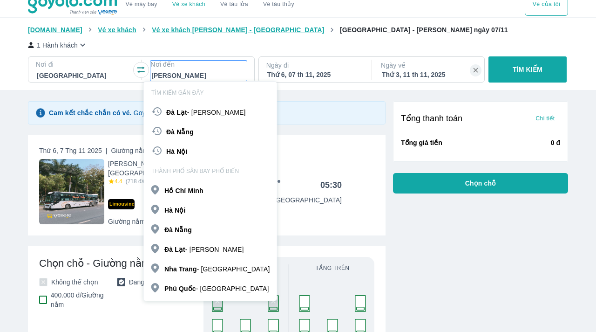
scroll to position [3, 0]
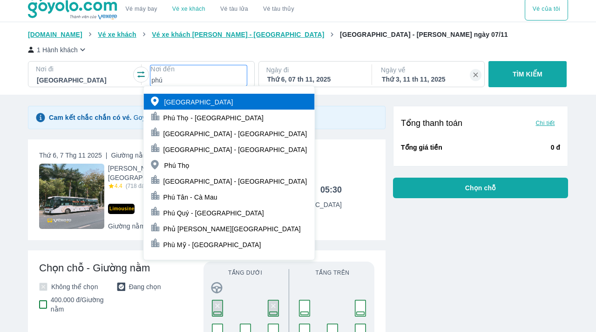
type input "phú"
click at [196, 102] on div "[GEOGRAPHIC_DATA]" at bounding box center [229, 102] width 171 height 16
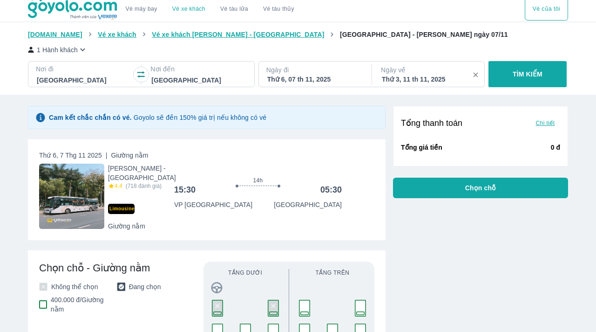
click at [476, 72] on icon "button" at bounding box center [476, 75] width 8 height 8
click at [517, 69] on p "TÌM KIẾM" at bounding box center [528, 73] width 30 height 9
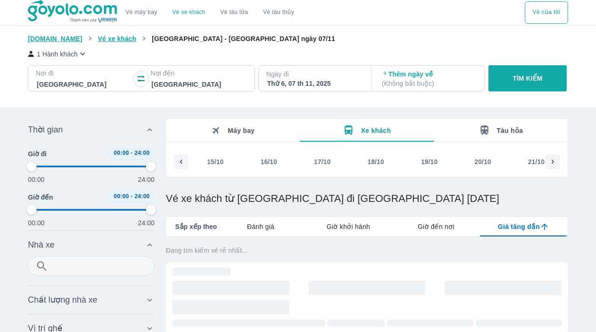
scroll to position [0, 1005]
type input "97.9166666666667"
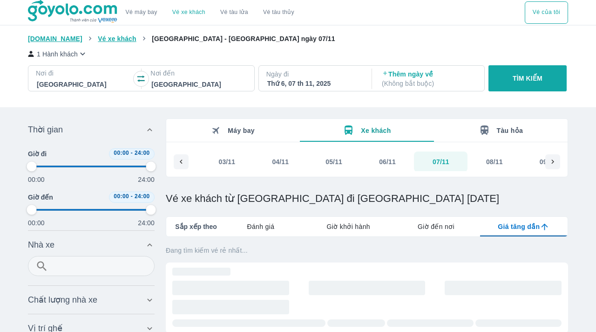
type input "97.9166666666667"
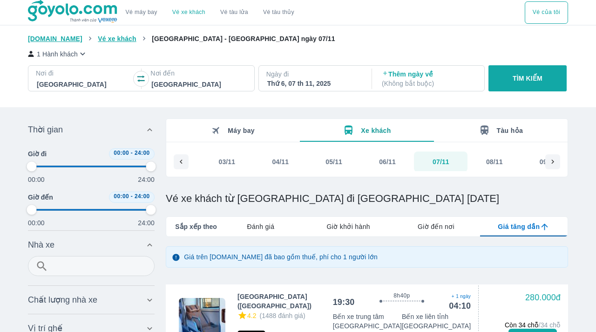
type input "97.9166666666667"
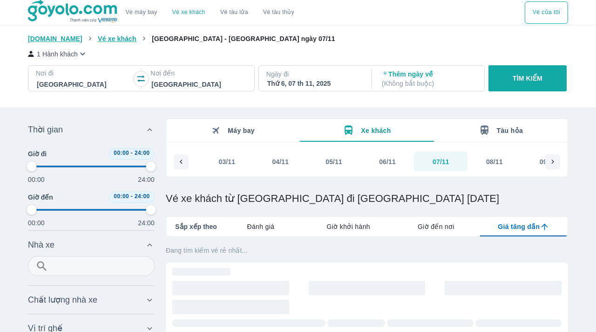
type input "97.9166666666667"
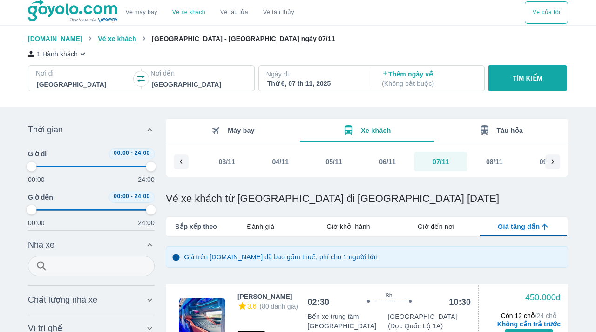
type input "97.9166666666667"
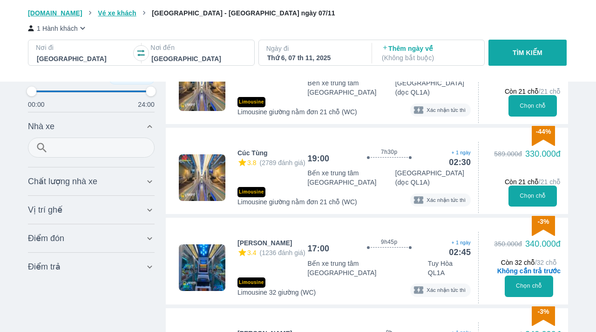
scroll to position [1045, 0]
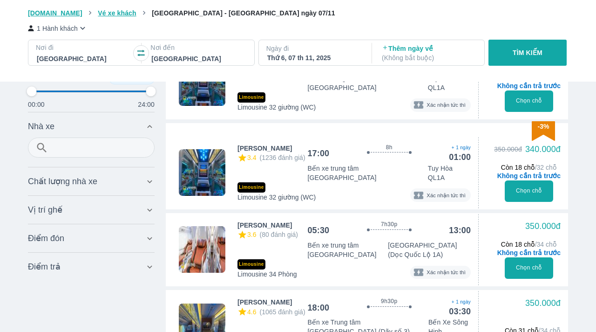
type input "97.9166666666667"
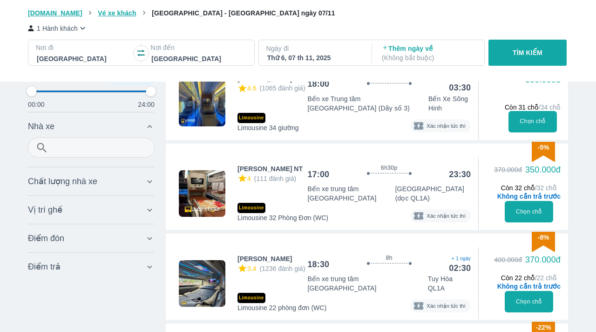
type input "97.9166666666667"
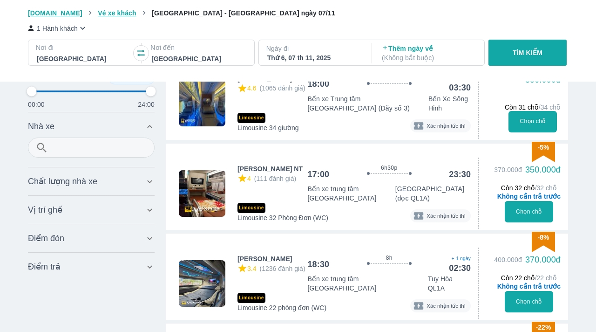
type input "97.9166666666667"
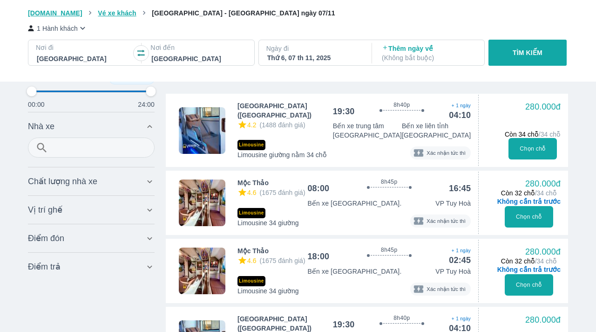
scroll to position [192, 0]
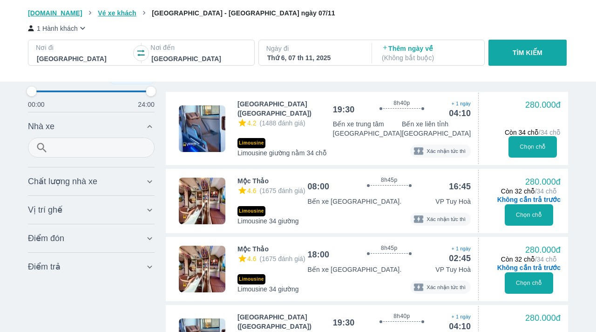
click at [204, 55] on div at bounding box center [198, 58] width 94 height 11
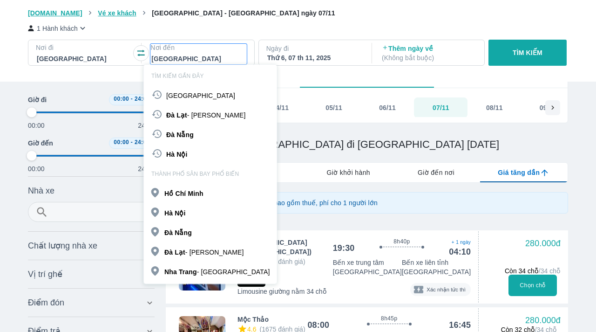
scroll to position [54, 0]
click at [203, 113] on p "Đà Lạt - [GEOGRAPHIC_DATA]" at bounding box center [205, 114] width 79 height 9
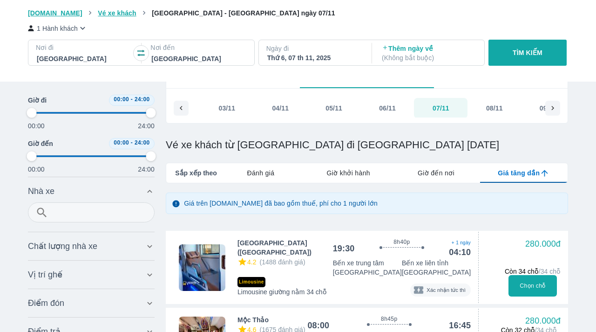
click at [505, 47] on button "TÌM KIẾM" at bounding box center [528, 53] width 78 height 26
type input "97.9166666666667"
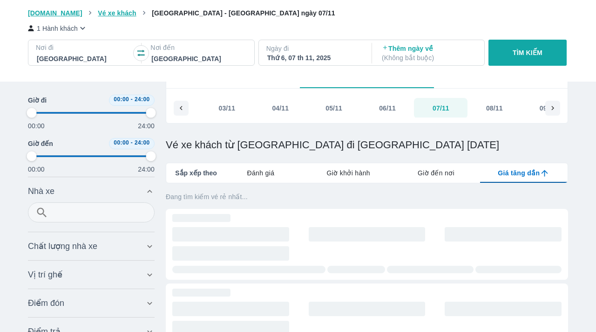
type input "97.9166666666667"
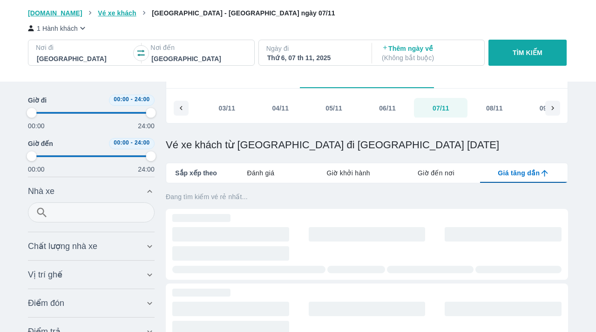
type input "97.9166666666667"
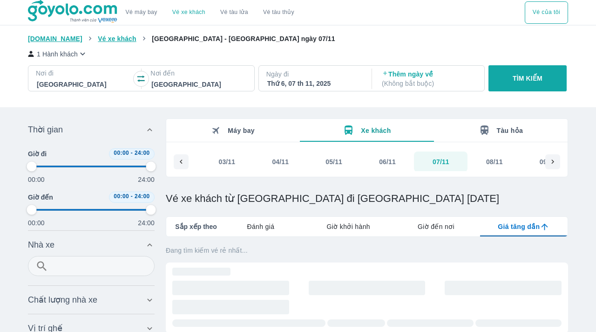
type input "97.9166666666667"
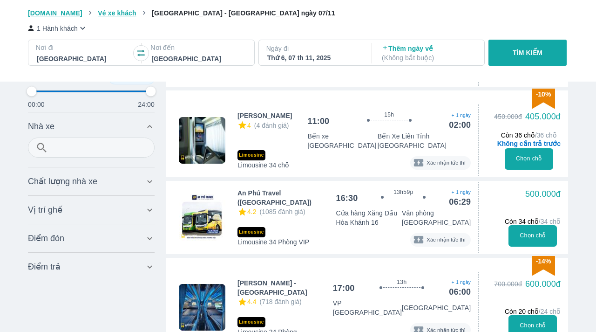
scroll to position [272, 0]
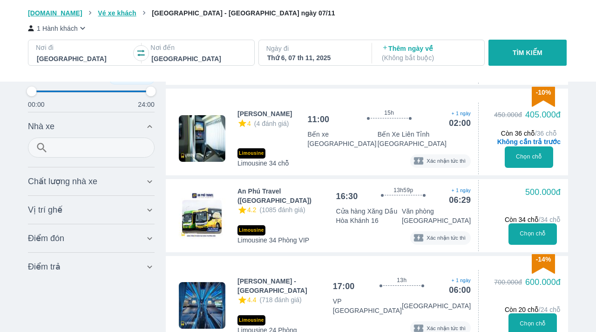
click at [281, 179] on div "An Phú Travel ([GEOGRAPHIC_DATA]) 4.2 (1085 đánh giá) 16:30 13h59p Bay thẳng + …" at bounding box center [367, 215] width 402 height 73
click at [533, 223] on button "Chọn chỗ" at bounding box center [533, 233] width 49 height 21
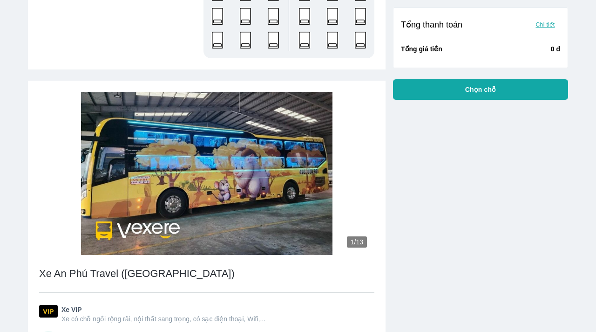
scroll to position [391, 0]
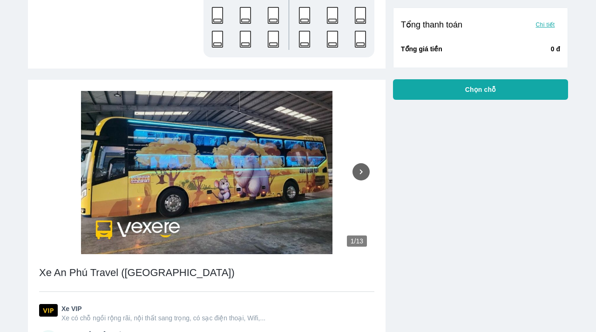
click at [366, 167] on icon "Next" at bounding box center [361, 172] width 10 height 10
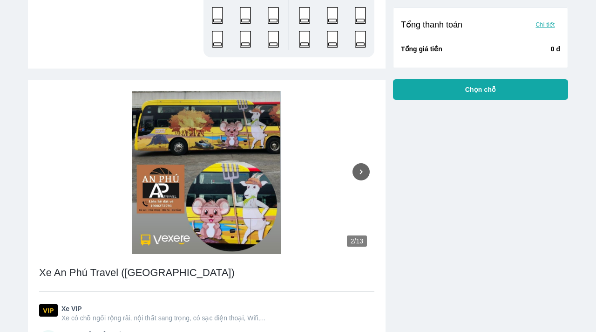
click at [366, 167] on icon "Next" at bounding box center [361, 172] width 10 height 10
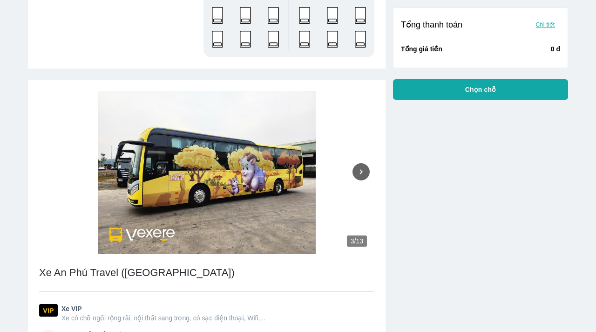
click at [366, 167] on icon "Next" at bounding box center [361, 172] width 10 height 10
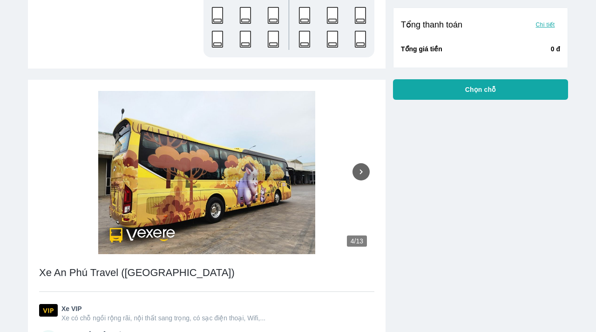
click at [366, 167] on icon "Next" at bounding box center [361, 172] width 10 height 10
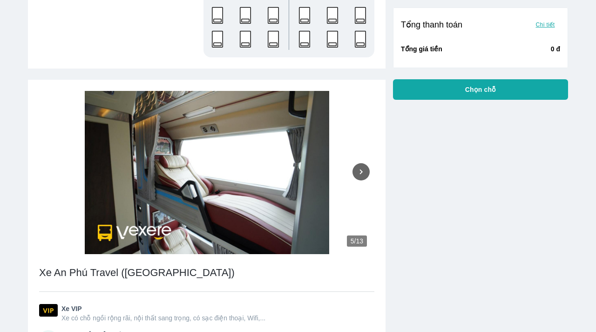
click at [366, 167] on icon "Next" at bounding box center [361, 172] width 10 height 10
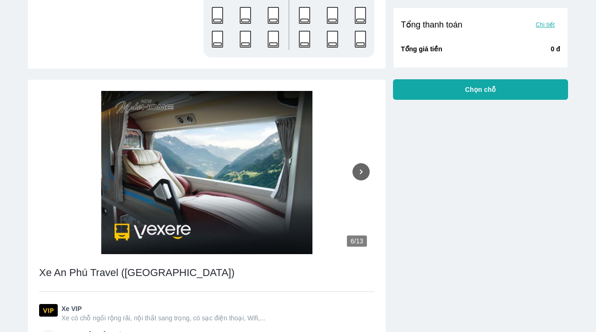
click at [366, 167] on icon "Next" at bounding box center [361, 172] width 10 height 10
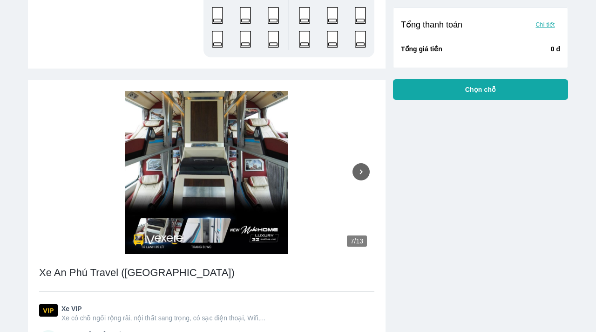
click at [366, 167] on icon "Next" at bounding box center [361, 172] width 10 height 10
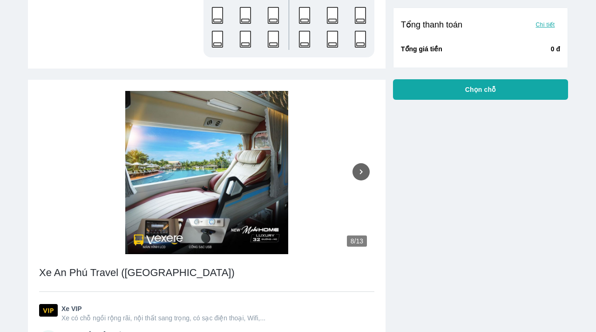
click at [366, 167] on icon "Next" at bounding box center [361, 172] width 10 height 10
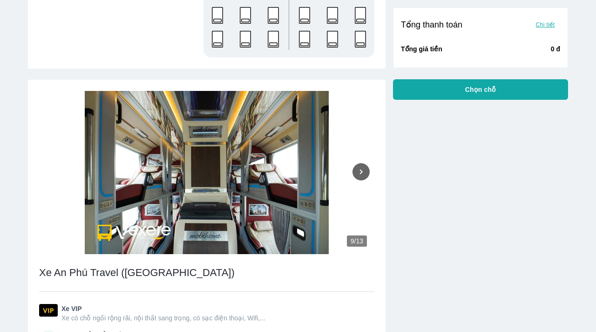
click at [366, 167] on icon "Next" at bounding box center [361, 172] width 10 height 10
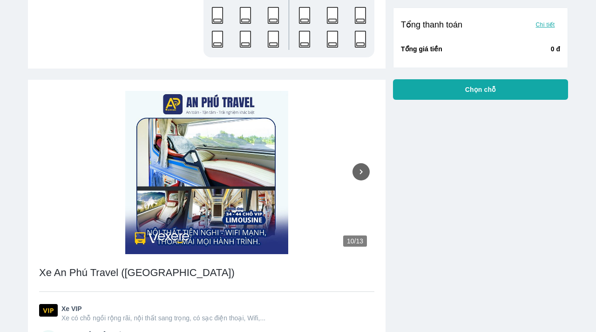
click at [366, 167] on icon "Next" at bounding box center [361, 172] width 10 height 10
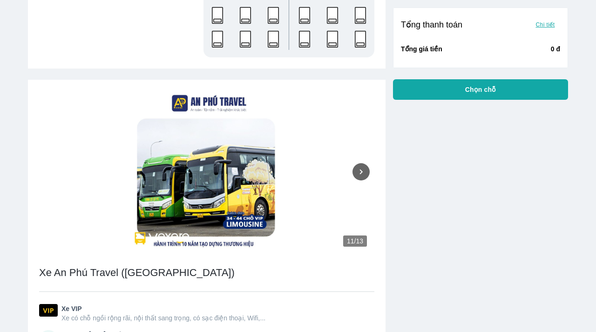
click at [366, 167] on icon "Next" at bounding box center [361, 172] width 10 height 10
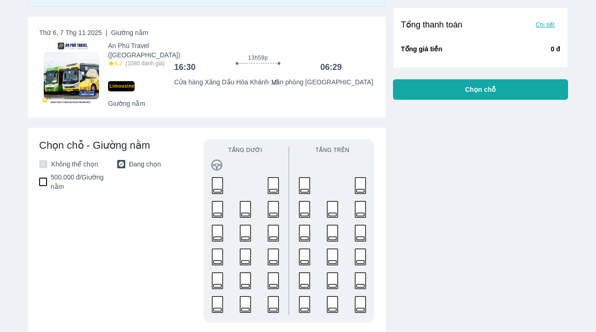
scroll to position [133, 0]
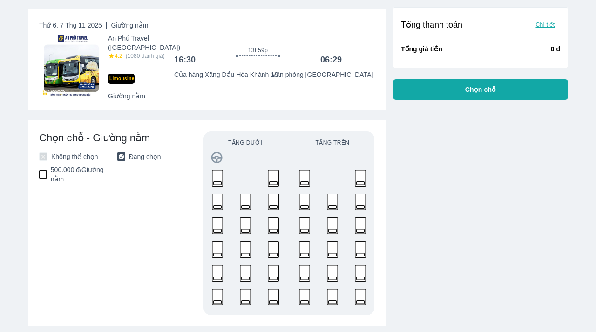
click at [271, 228] on rect at bounding box center [273, 226] width 11 height 16
click at [423, 89] on button "Chọn điểm đón/trả" at bounding box center [480, 89] width 175 height 20
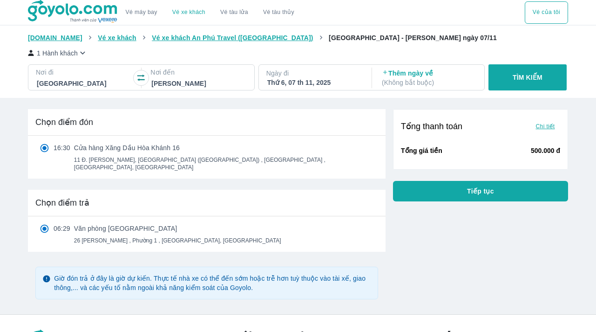
click at [404, 74] on p "Thêm ngày về ( Không bắt buộc )" at bounding box center [429, 77] width 94 height 19
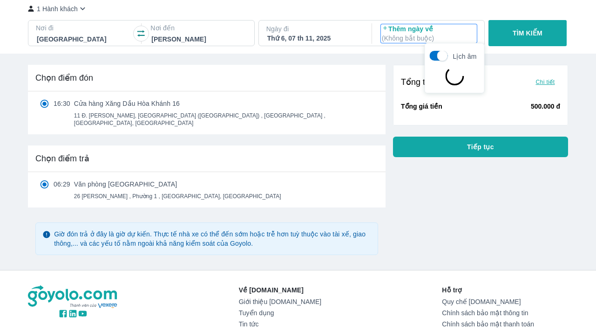
scroll to position [54, 0]
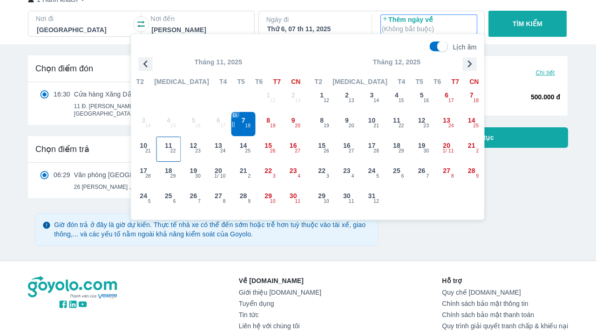
click at [166, 145] on span "11" at bounding box center [168, 145] width 7 height 9
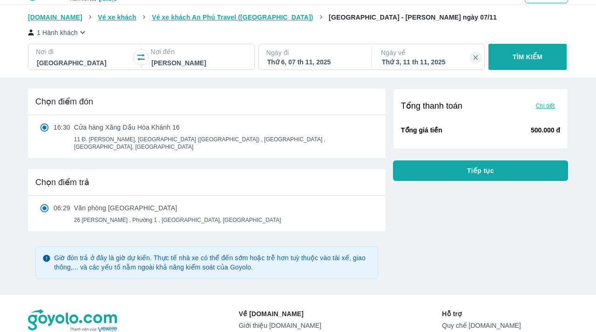
scroll to position [0, 0]
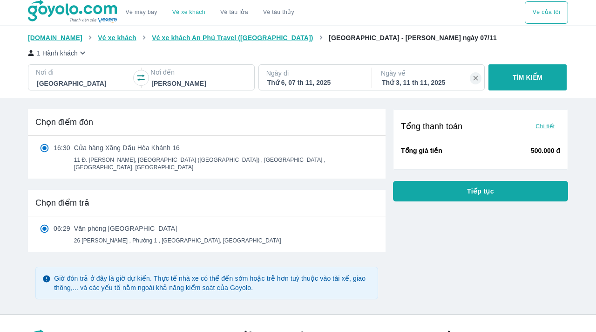
click at [513, 74] on p "TÌM KIẾM" at bounding box center [528, 77] width 30 height 9
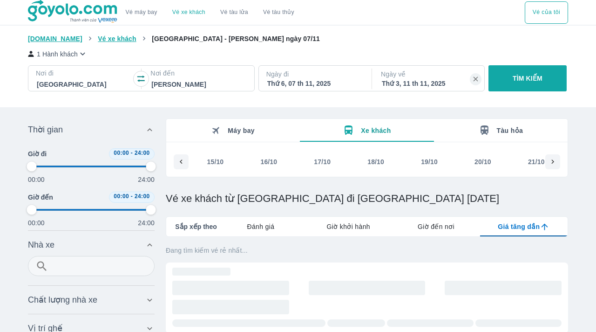
scroll to position [0, 1005]
type input "97.9166666666667"
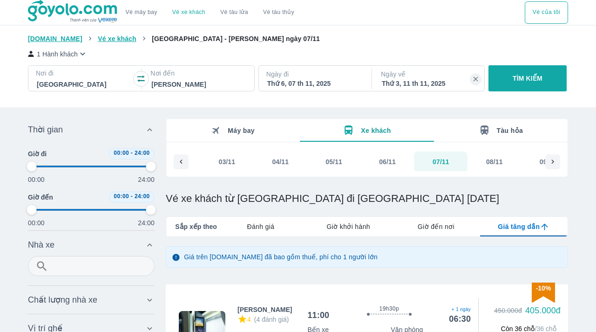
type input "97.9166666666667"
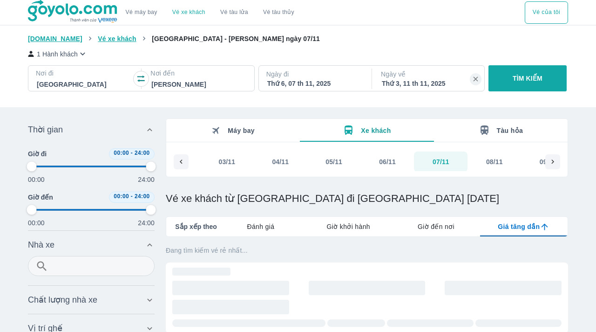
type input "97.9166666666667"
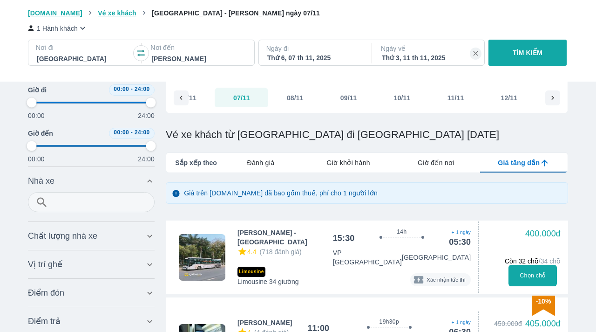
scroll to position [0, 1209]
click at [453, 95] on div "11/11" at bounding box center [451, 97] width 17 height 9
type input "97.9166666666667"
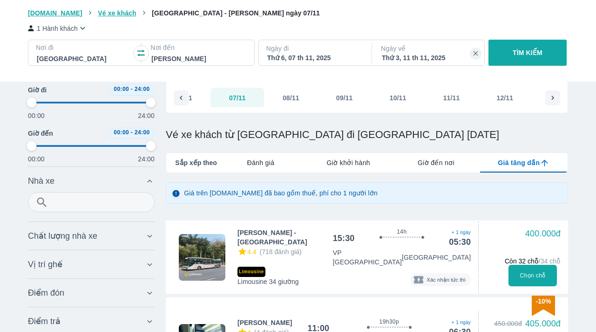
type input "97.9166666666667"
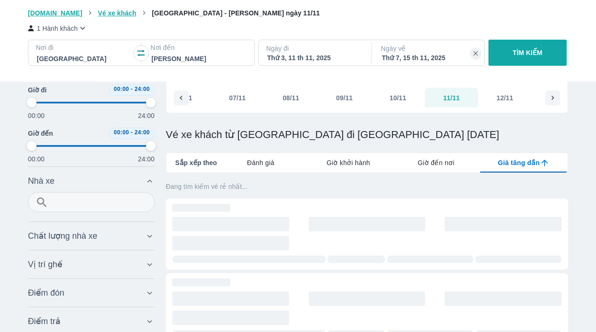
type input "97.9166666666667"
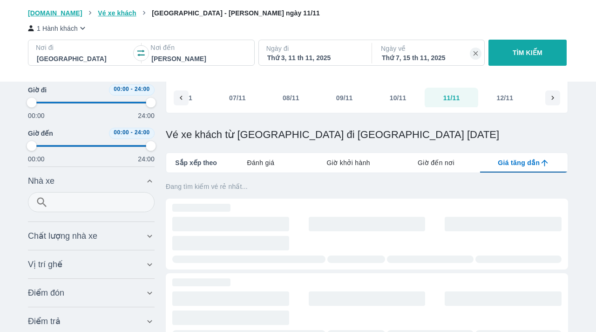
type input "97.9166666666667"
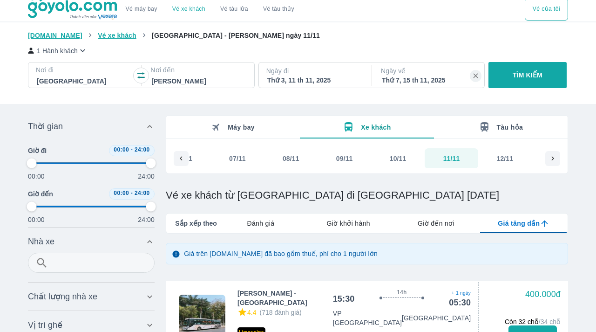
scroll to position [0, 0]
